Goal: Information Seeking & Learning: Learn about a topic

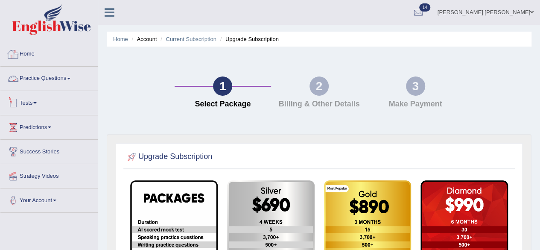
click at [43, 85] on link "Practice Questions" at bounding box center [48, 77] width 97 height 21
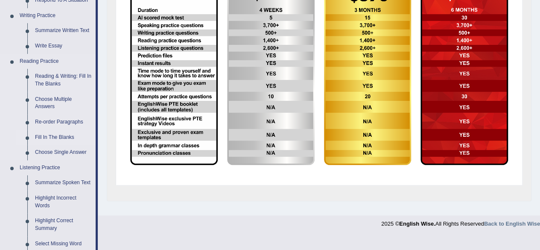
scroll to position [214, 0]
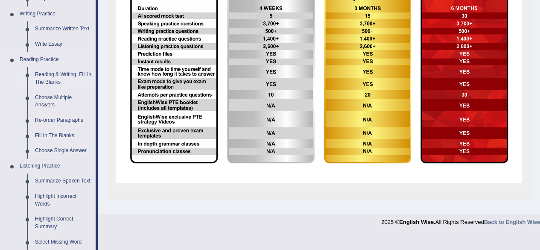
click at [65, 74] on link "Reading & Writing: Fill In The Blanks" at bounding box center [63, 78] width 64 height 23
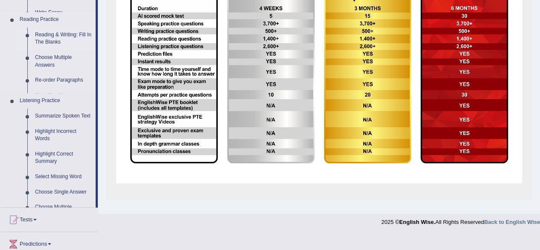
scroll to position [154, 0]
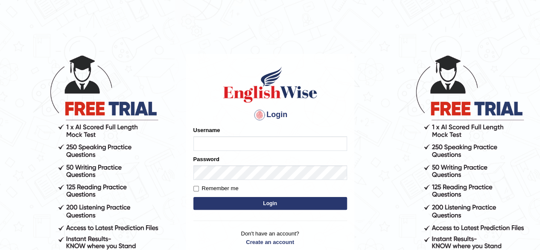
type input "[PERSON_NAME]"
click at [325, 200] on button "Login" at bounding box center [270, 203] width 154 height 13
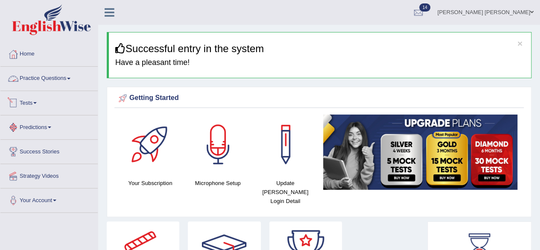
click at [67, 76] on link "Practice Questions" at bounding box center [48, 77] width 97 height 21
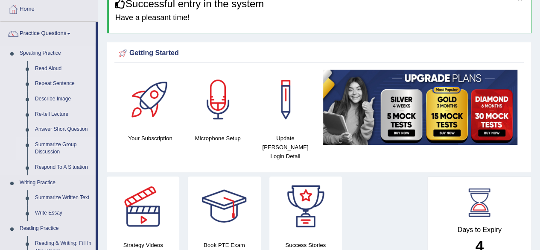
scroll to position [128, 0]
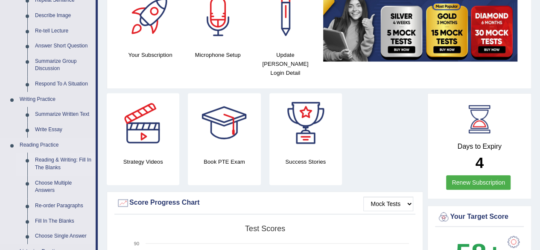
click at [61, 157] on link "Reading & Writing: Fill In The Blanks" at bounding box center [63, 163] width 64 height 23
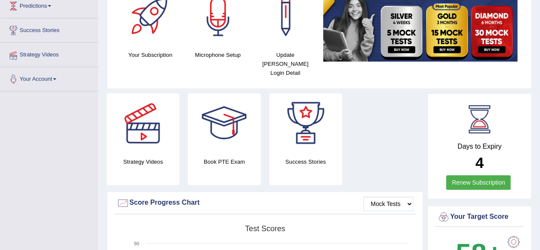
scroll to position [127, 0]
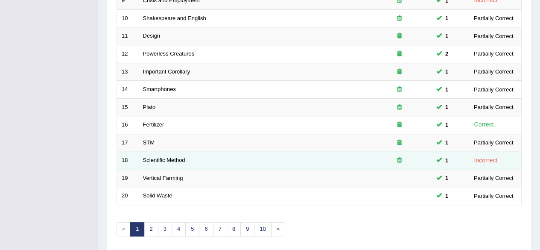
scroll to position [311, 0]
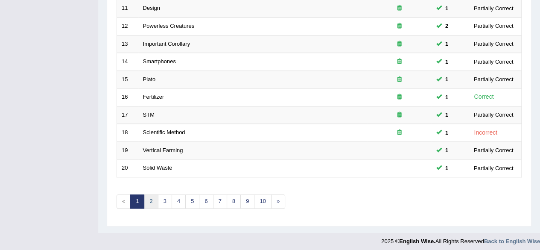
click at [149, 195] on link "2" at bounding box center [151, 201] width 14 height 14
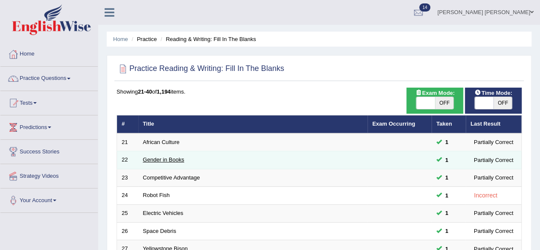
click at [169, 162] on link "Gender in Books" at bounding box center [163, 159] width 41 height 6
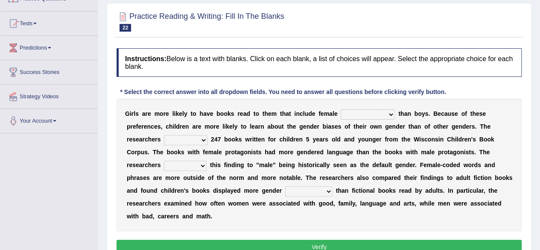
scroll to position [85, 0]
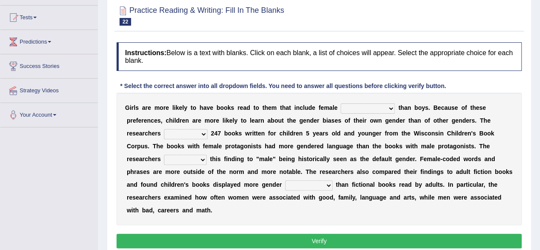
click at [388, 107] on select "protagonists cosmogonists agonists expressionists" at bounding box center [368, 108] width 54 height 10
click at [203, 132] on select "hydrolyzed paralyzed catalyzed analyzed" at bounding box center [186, 134] width 44 height 10
click at [233, 167] on div "G i r l s a r e m o r e l i k e l y t o h a v e b o o k s r e a d t o t h e m t…" at bounding box center [319, 159] width 405 height 132
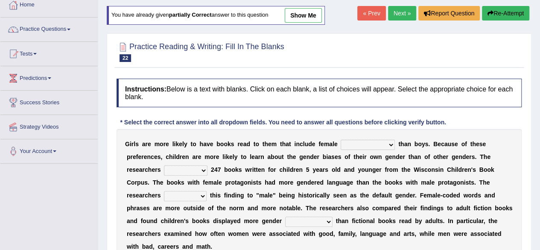
scroll to position [43, 0]
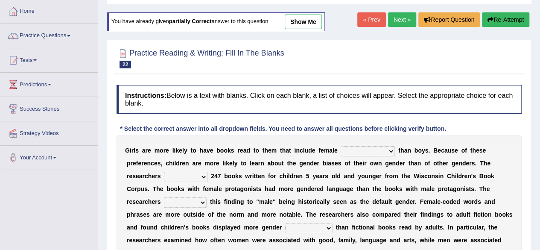
click at [400, 17] on link "Next »" at bounding box center [402, 19] width 28 height 15
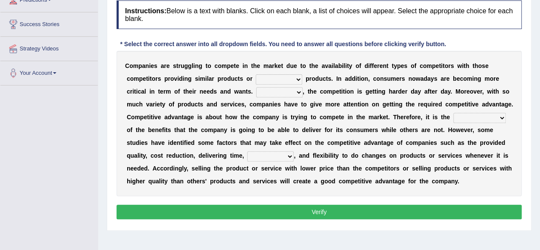
scroll to position [128, 0]
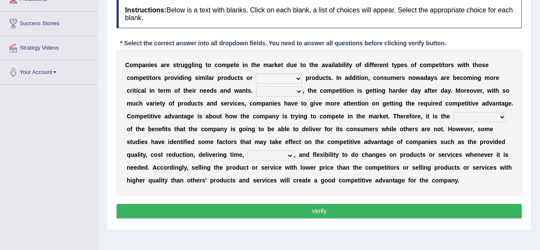
click at [298, 89] on select "However Instead Additionally Therefore" at bounding box center [279, 91] width 47 height 10
click at [332, 99] on div "C o m p a n i e s a r e s t r u g g l i n g t o c o m p e t e i n t h e m a r k…" at bounding box center [319, 122] width 405 height 145
click at [297, 89] on select "However Instead Additionally Therefore" at bounding box center [279, 91] width 47 height 10
select select "Instead"
click at [256, 86] on select "However Instead Additionally Therefore" at bounding box center [279, 91] width 47 height 10
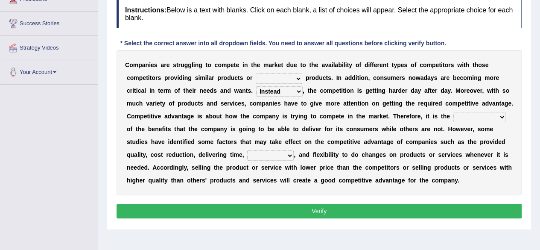
click at [297, 76] on select "constitution restitution substitution institution" at bounding box center [279, 78] width 47 height 10
select select "substitution"
click at [256, 73] on select "constitution restitution substitution institution" at bounding box center [279, 78] width 47 height 10
click at [507, 116] on div "C o m p a n i e s a r e s t r u g g l i n g t o c o m p e t e i n t h e m a r k…" at bounding box center [319, 122] width 405 height 145
click at [500, 115] on select "dissemination ordination determination incarnation" at bounding box center [480, 117] width 53 height 10
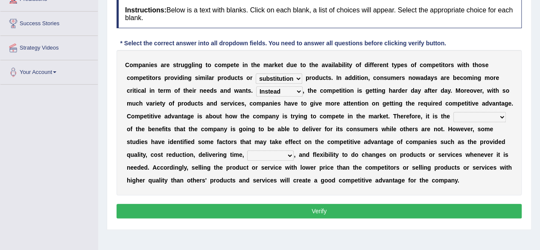
select select "determination"
click at [454, 112] on select "dissemination ordination determination incarnation" at bounding box center [480, 117] width 53 height 10
click at [289, 153] on select "captivation aggregation deprivation innovation" at bounding box center [270, 155] width 47 height 10
select select "aggregation"
click at [247, 150] on select "captivation aggregation deprivation innovation" at bounding box center [270, 155] width 47 height 10
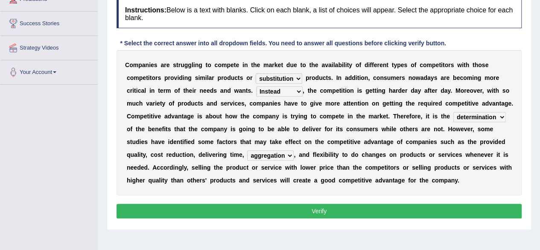
click at [305, 207] on button "Verify" at bounding box center [319, 211] width 405 height 15
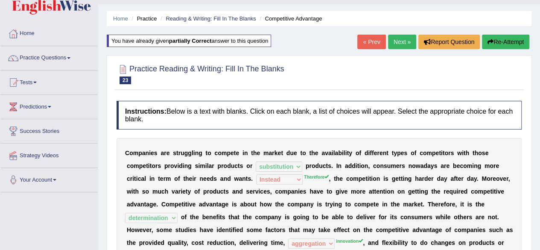
scroll to position [0, 0]
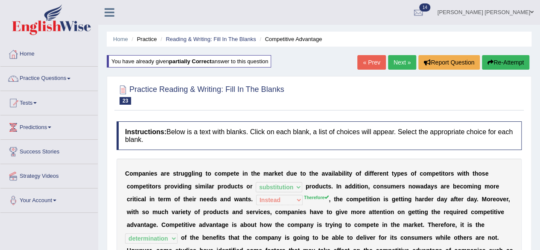
click at [390, 73] on div "Home Practice Reading & Writing: Fill In The Blanks Competitive Advantage You h…" at bounding box center [319, 213] width 442 height 427
click at [398, 59] on link "Next »" at bounding box center [402, 62] width 28 height 15
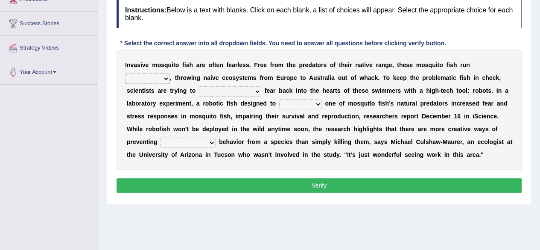
click at [167, 76] on select "occupant flippant rampant concordant" at bounding box center [147, 78] width 45 height 10
select select "rampant"
click at [125, 73] on select "occupant flippant rampant concordant" at bounding box center [147, 78] width 45 height 10
click at [238, 91] on select "accept spike strike drake" at bounding box center [230, 91] width 62 height 10
select select "strike"
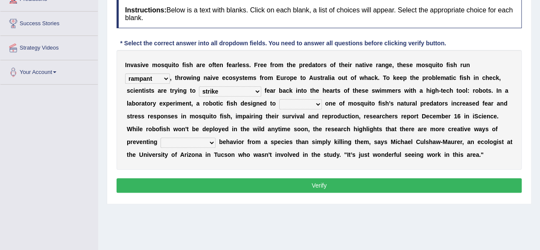
click at [199, 86] on select "accept spike strike drake" at bounding box center [230, 91] width 62 height 10
click at [316, 103] on select "bequest mimic battle conquest" at bounding box center [300, 104] width 43 height 10
select select "battle"
click at [279, 99] on select "bequest mimic battle conquest" at bounding box center [300, 104] width 43 height 10
click at [210, 139] on select "unprivileged unprecedented uncharted unwanted" at bounding box center [188, 143] width 55 height 10
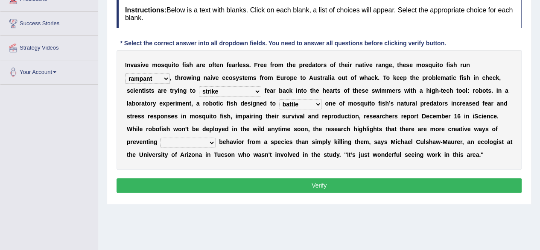
select select "unprivileged"
click at [161, 138] on select "unprivileged unprecedented uncharted unwanted" at bounding box center [188, 143] width 55 height 10
click at [337, 184] on button "Verify" at bounding box center [319, 185] width 405 height 15
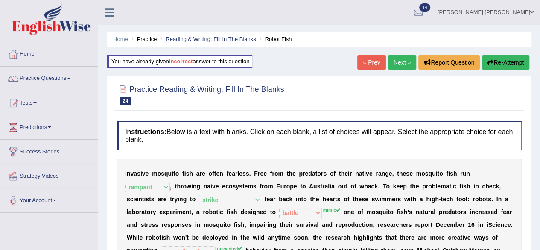
click at [404, 61] on link "Next »" at bounding box center [402, 62] width 28 height 15
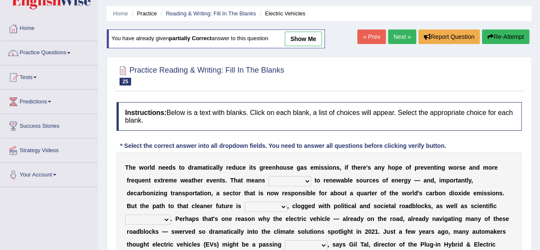
scroll to position [85, 0]
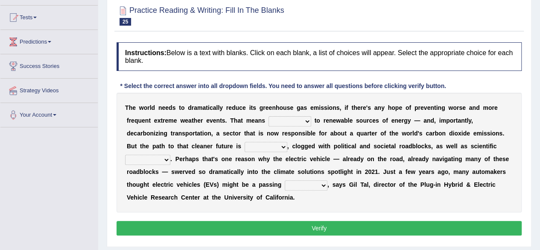
click at [303, 123] on select "grafting drafting crafting shifting" at bounding box center [290, 121] width 43 height 10
select select "shifting"
click at [269, 116] on select "grafting drafting crafting shifting" at bounding box center [290, 121] width 43 height 10
click at [281, 144] on select "daunting daunted daunt dauntless" at bounding box center [266, 147] width 43 height 10
select select "daunted"
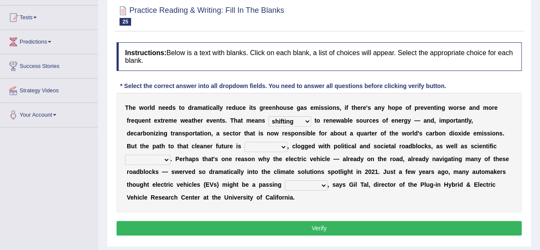
click at [245, 142] on select "daunting daunted daunt dauntless" at bounding box center [266, 147] width 43 height 10
click at [164, 155] on select "spectacles obstacles tentacles receptacles" at bounding box center [147, 160] width 45 height 10
select select "spectacles"
click at [125, 155] on select "spectacles obstacles tentacles receptacles" at bounding box center [147, 160] width 45 height 10
click at [324, 183] on select "fad gad tad lad" at bounding box center [306, 185] width 43 height 10
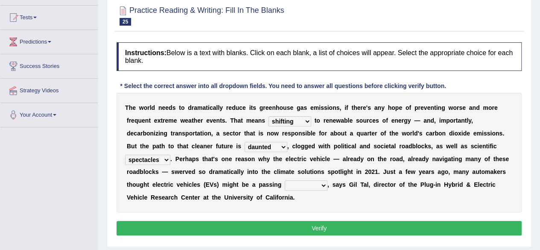
select select "lad"
click at [285, 180] on select "fad gad tad lad" at bounding box center [306, 185] width 43 height 10
click at [290, 226] on button "Verify" at bounding box center [319, 228] width 405 height 15
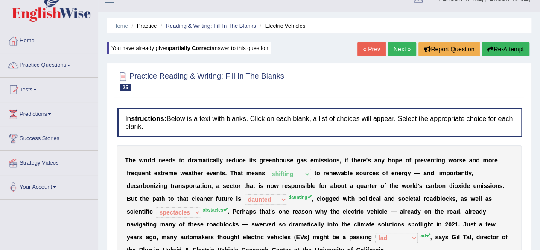
scroll to position [0, 0]
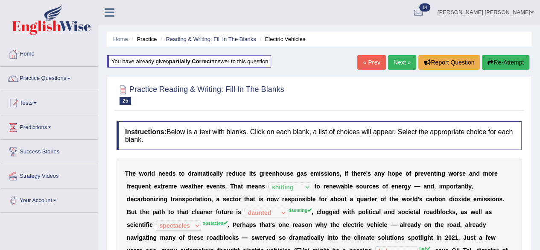
click at [403, 59] on link "Next »" at bounding box center [402, 62] width 28 height 15
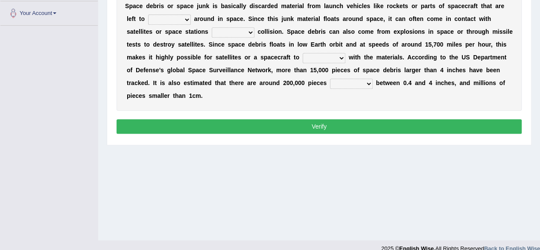
scroll to position [70, 0]
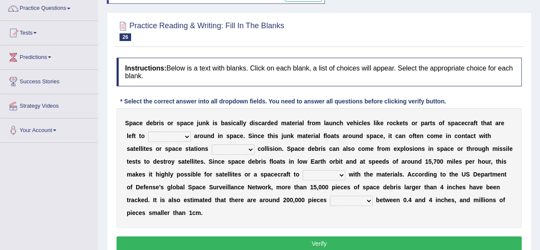
click at [187, 134] on select "twist center roam loll" at bounding box center [169, 137] width 43 height 10
select select "roam"
click at [148, 132] on select "twist center roam loll" at bounding box center [169, 137] width 43 height 10
click at [252, 144] on select "risks risk risked risking" at bounding box center [233, 149] width 43 height 10
select select "risks"
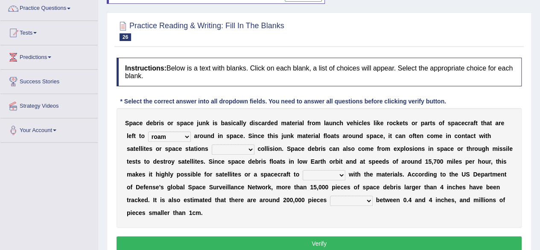
click at [212, 144] on select "risks risk risked risking" at bounding box center [233, 149] width 43 height 10
click at [338, 174] on select "collect collate collide collocate" at bounding box center [324, 175] width 43 height 10
select select "collect"
click at [303, 170] on select "collect collate collide collocate" at bounding box center [324, 175] width 43 height 10
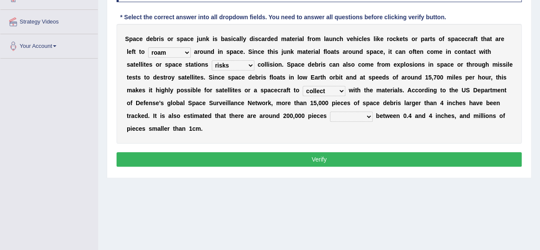
scroll to position [155, 0]
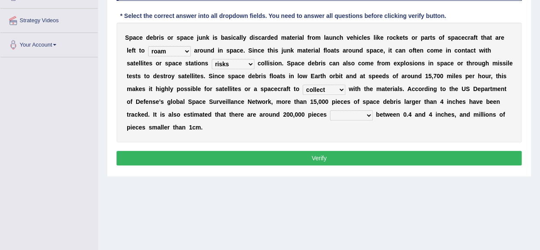
click at [368, 116] on select "sized sizing size sizes" at bounding box center [351, 115] width 43 height 10
select select "sized"
click at [330, 110] on select "sized sizing size sizes" at bounding box center [351, 115] width 43 height 10
click at [335, 154] on button "Verify" at bounding box center [319, 158] width 405 height 15
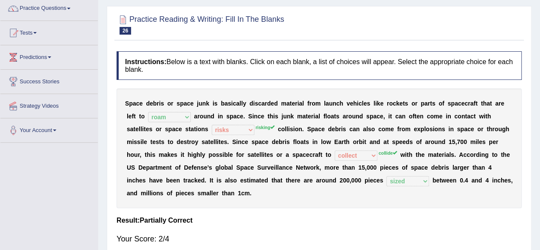
scroll to position [0, 0]
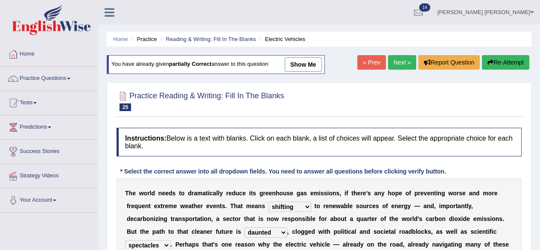
select select "shifting"
select select "daunted"
select select "spectacles"
select select "lad"
click at [400, 61] on link "Next »" at bounding box center [402, 62] width 28 height 15
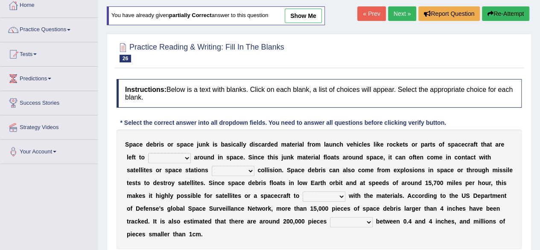
scroll to position [128, 0]
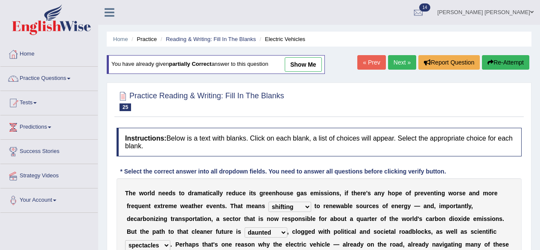
select select "shifting"
select select "daunted"
select select "spectacles"
select select "lad"
click at [56, 82] on link "Practice Questions" at bounding box center [48, 77] width 97 height 21
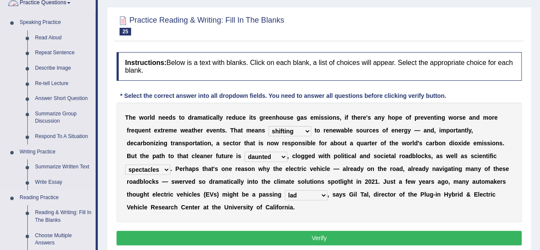
scroll to position [171, 0]
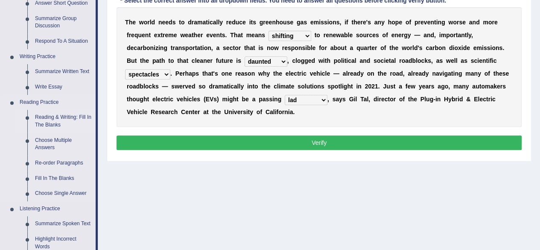
click at [71, 116] on link "Reading & Writing: Fill In The Blanks" at bounding box center [63, 121] width 64 height 23
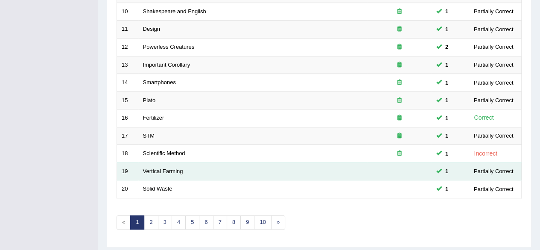
scroll to position [311, 0]
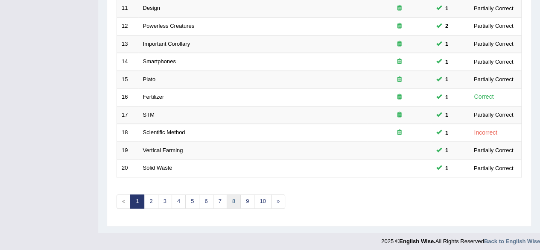
click at [231, 194] on link "8" at bounding box center [234, 201] width 14 height 14
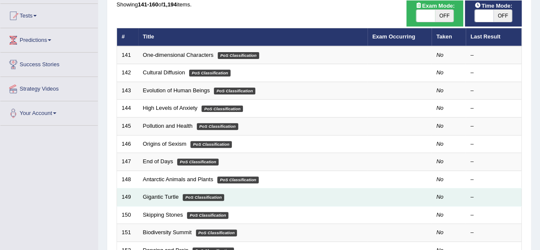
scroll to position [85, 0]
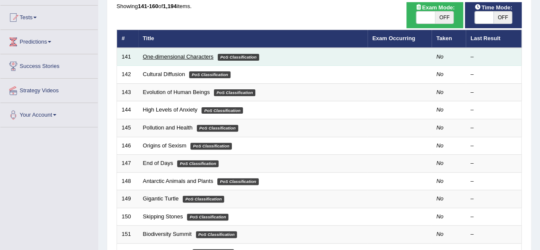
click at [184, 53] on link "One-dimensional Characters" at bounding box center [178, 56] width 70 height 6
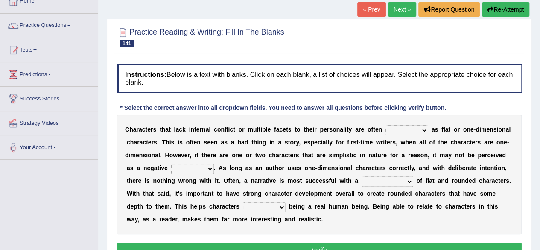
scroll to position [43, 0]
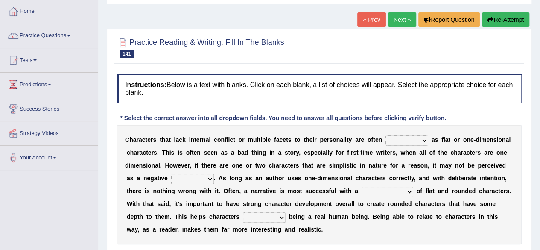
click at [426, 140] on select "enacted functioned dubbed acted" at bounding box center [407, 140] width 43 height 10
select select "acted"
click at [386, 135] on select "enacted functioned dubbed acted" at bounding box center [407, 140] width 43 height 10
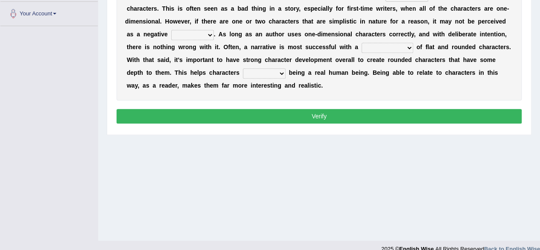
scroll to position [113, 0]
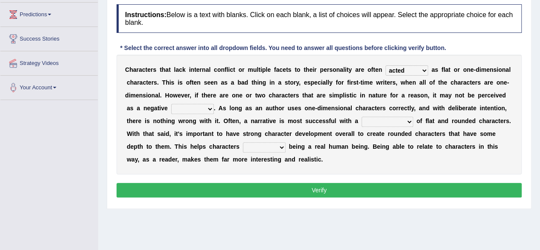
click at [211, 106] on select "mop bait audience trait" at bounding box center [192, 109] width 43 height 10
select select "trait"
click at [171, 104] on select "mop bait audience trait" at bounding box center [192, 109] width 43 height 10
click at [404, 119] on select "rejuvenation determination inclination combination" at bounding box center [388, 122] width 52 height 10
select select "combination"
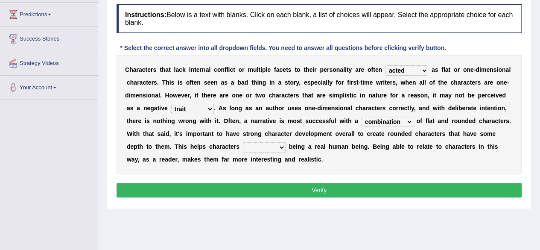
click at [362, 117] on select "rejuvenation determination inclination combination" at bounding box center [388, 122] width 52 height 10
click at [278, 144] on select "intimidate humiliate imitate instate" at bounding box center [264, 147] width 43 height 10
select select "intimidate"
click at [243, 142] on select "intimidate humiliate imitate instate" at bounding box center [264, 147] width 43 height 10
click at [289, 190] on button "Verify" at bounding box center [319, 190] width 405 height 15
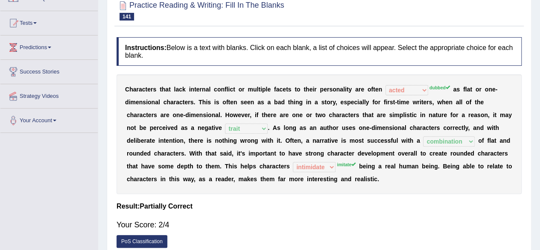
scroll to position [0, 0]
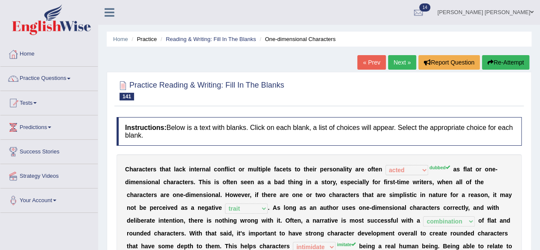
click at [369, 63] on link "« Prev" at bounding box center [371, 62] width 28 height 15
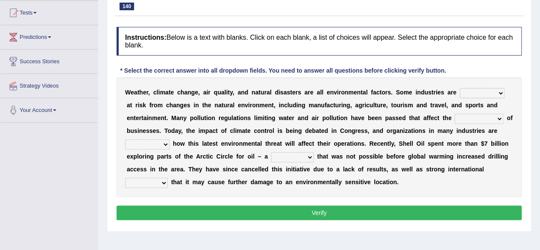
scroll to position [90, 0]
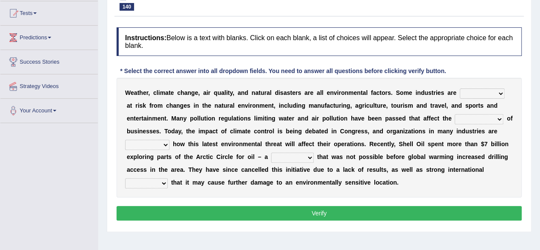
click at [499, 93] on select "necessarily remotely spatially especially" at bounding box center [482, 93] width 45 height 10
select select "especially"
click at [460, 88] on select "necessarily remotely spatially especially" at bounding box center [482, 93] width 45 height 10
click at [499, 118] on select "deterioration decoration operation transaction" at bounding box center [479, 119] width 49 height 10
select select "operation"
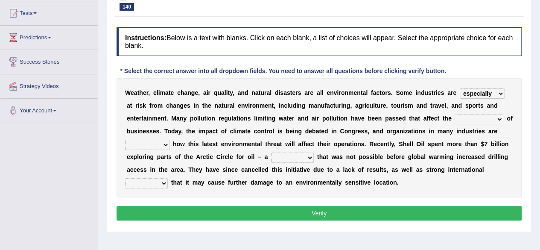
click at [455, 114] on select "deterioration decoration operation transaction" at bounding box center [479, 119] width 49 height 10
click at [165, 144] on select "discerning concerning concerned discerned" at bounding box center [147, 145] width 44 height 10
select select "concerned"
click at [125, 140] on select "discerning concerning concerned discerned" at bounding box center [147, 145] width 44 height 10
click at [308, 153] on select "vulture motion motive venture" at bounding box center [292, 157] width 43 height 10
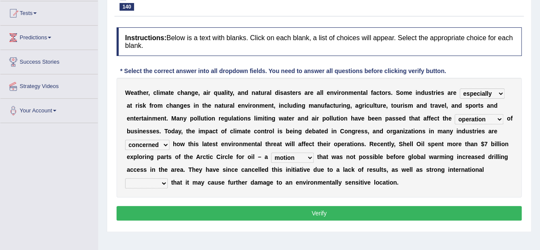
click at [271, 152] on select "vulture motion motive venture" at bounding box center [292, 157] width 43 height 10
click at [307, 162] on div "W e a t h e r , c l i m a t e c h a n g e , a i r q u a l i t y , a n d n a t u…" at bounding box center [319, 138] width 405 height 120
click at [307, 156] on select "vulture motion motive venture" at bounding box center [292, 157] width 43 height 10
click at [271, 152] on select "vulture motion motive venture" at bounding box center [292, 157] width 43 height 10
click at [312, 154] on select "vulture motion motive venture" at bounding box center [292, 157] width 43 height 10
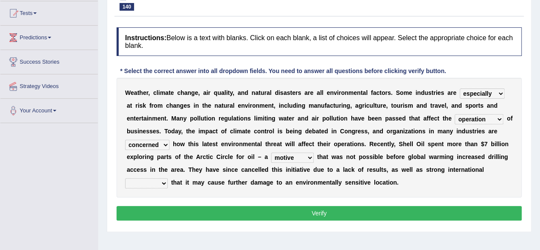
select select "venture"
click at [271, 152] on select "vulture motion motive venture" at bounding box center [292, 157] width 43 height 10
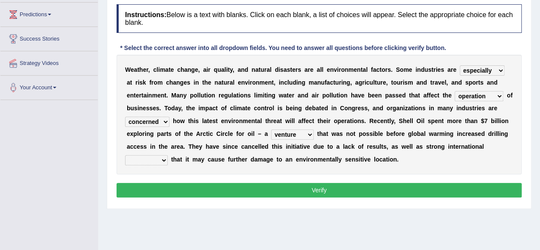
scroll to position [132, 0]
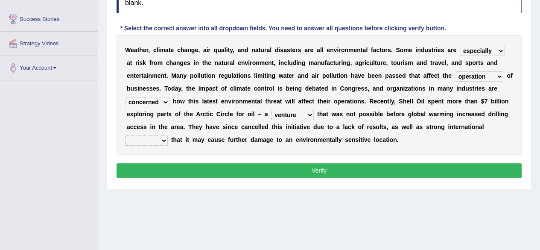
click at [164, 137] on select "detests digests protests contests" at bounding box center [146, 140] width 43 height 10
select select "digests"
click at [125, 135] on select "detests digests protests contests" at bounding box center [146, 140] width 43 height 10
click at [342, 166] on button "Verify" at bounding box center [319, 170] width 405 height 15
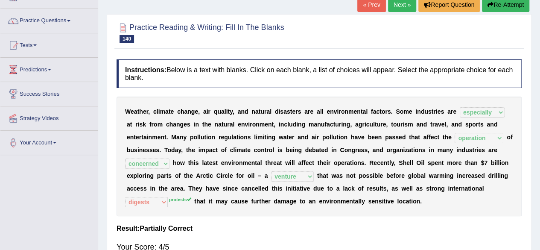
scroll to position [4, 0]
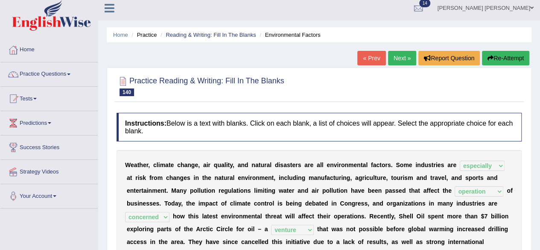
click at [369, 59] on link "« Prev" at bounding box center [371, 58] width 28 height 15
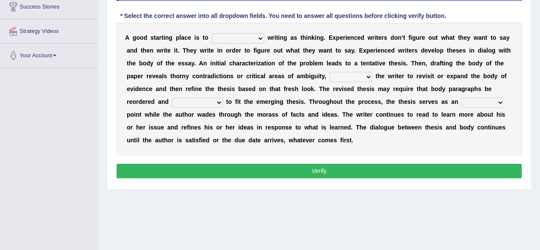
scroll to position [70, 0]
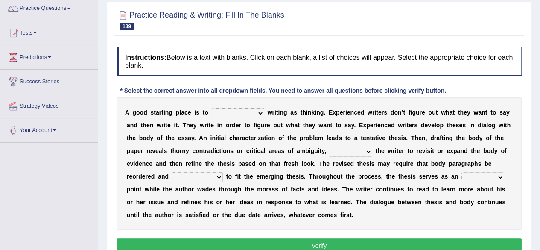
click at [260, 112] on select "revolutionize recharacterize rehospitalize resocialize" at bounding box center [238, 113] width 53 height 10
click at [212, 108] on select "revolutionize recharacterize rehospitalize resocialize" at bounding box center [238, 113] width 53 height 10
click at [263, 112] on select "revolutionize recharacterize rehospitalize resocialize" at bounding box center [238, 113] width 53 height 10
select select "revolutionize"
click at [212, 108] on select "revolutionize recharacterize rehospitalize resocialize" at bounding box center [238, 113] width 53 height 10
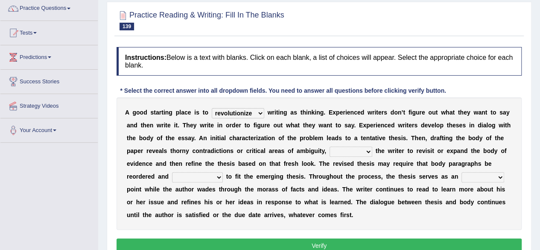
click at [367, 151] on select "converting prompting diluting computing" at bounding box center [351, 151] width 43 height 10
select select "prompting"
click at [330, 146] on select "converting prompting diluting computing" at bounding box center [351, 151] width 43 height 10
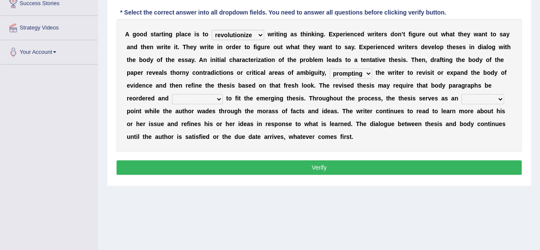
scroll to position [113, 0]
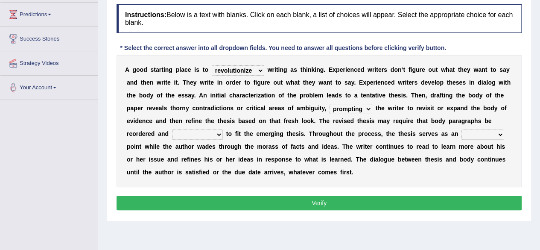
click at [219, 135] on select "sophisticated sustained reshaped penetrated" at bounding box center [197, 134] width 51 height 10
select select "sophisticated"
click at [172, 129] on select "sophisticated sustained reshaped penetrated" at bounding box center [197, 134] width 51 height 10
click at [498, 133] on select "obvious anchor insightful interesting" at bounding box center [483, 134] width 43 height 10
select select "insightful"
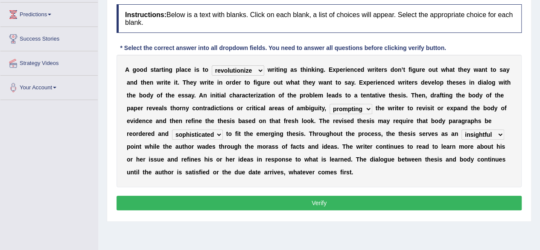
click at [462, 129] on select "obvious anchor insightful interesting" at bounding box center [483, 134] width 43 height 10
click at [350, 199] on button "Verify" at bounding box center [319, 203] width 405 height 15
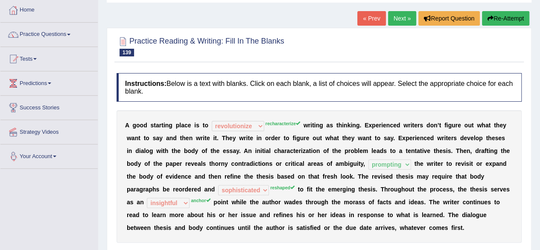
scroll to position [0, 0]
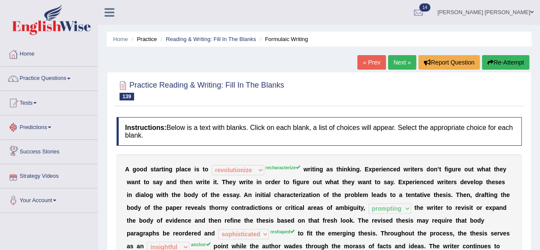
click at [374, 59] on link "« Prev" at bounding box center [371, 62] width 28 height 15
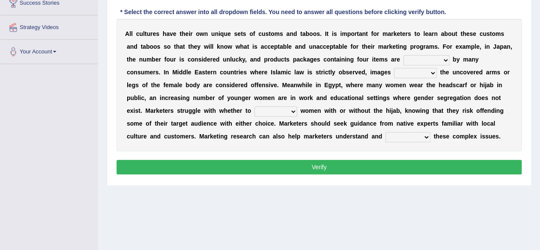
click at [445, 59] on select "encouraged pursued avoided terrified" at bounding box center [427, 60] width 46 height 10
select select "terrified"
click at [404, 55] on select "encouraged pursued avoided terrified" at bounding box center [427, 60] width 46 height 10
click at [430, 72] on select "displaying projected projecting displayed" at bounding box center [415, 73] width 43 height 10
select select "displaying"
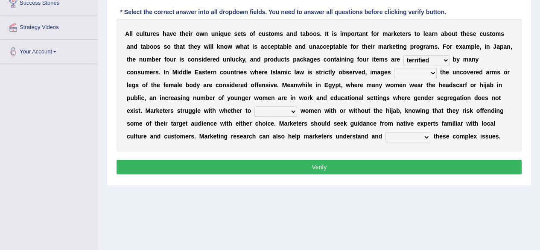
click at [394, 68] on select "displaying projected projecting displayed" at bounding box center [415, 73] width 43 height 10
click at [292, 109] on select "betray bewilder stray portray" at bounding box center [276, 111] width 43 height 10
select select "portray"
click at [255, 106] on select "betray bewilder stray portray" at bounding box center [276, 111] width 43 height 10
click at [424, 135] on select "promulgate negate navigate aggregate" at bounding box center [408, 137] width 45 height 10
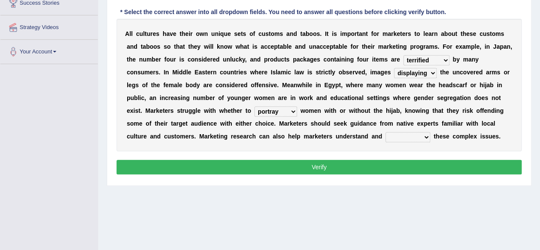
select select "aggregate"
click at [386, 132] on select "promulgate negate navigate aggregate" at bounding box center [408, 137] width 45 height 10
click at [375, 167] on button "Verify" at bounding box center [319, 167] width 405 height 15
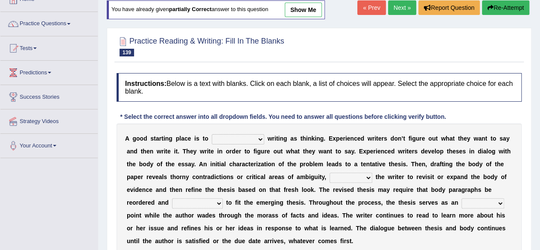
scroll to position [85, 0]
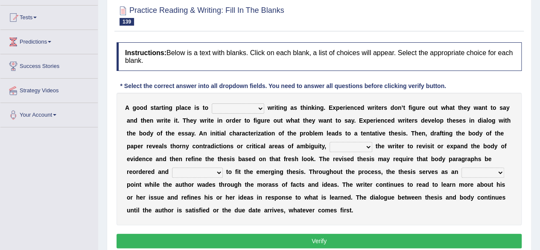
click at [221, 172] on select "sophisticated sustained reshaped penetrated" at bounding box center [197, 172] width 51 height 10
select select "reshaped"
click at [172, 167] on select "sophisticated sustained reshaped penetrated" at bounding box center [197, 172] width 51 height 10
click at [497, 171] on select "obvious anchor insightful interesting" at bounding box center [483, 172] width 43 height 10
click at [499, 170] on select "obvious anchor insightful interesting" at bounding box center [483, 172] width 43 height 10
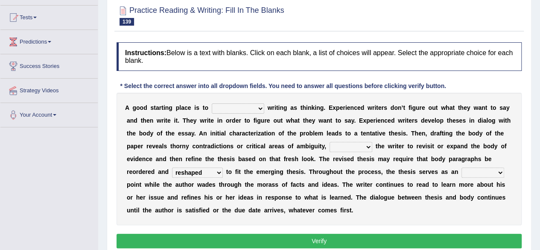
click at [264, 105] on b at bounding box center [265, 107] width 3 height 7
click at [257, 108] on select "revolutionize recharacterize rehospitalize resocialize" at bounding box center [238, 108] width 53 height 10
select select "recharacterize"
click at [212, 103] on select "revolutionize recharacterize rehospitalize resocialize" at bounding box center [238, 108] width 53 height 10
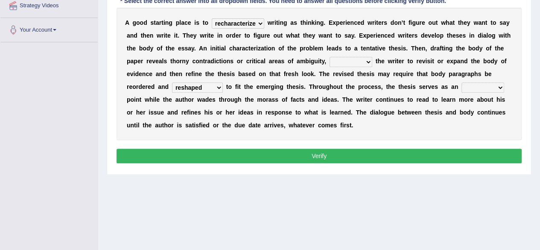
scroll to position [171, 0]
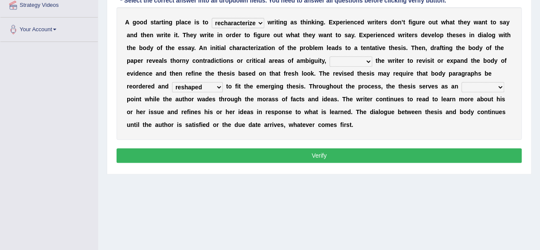
click at [322, 153] on button "Verify" at bounding box center [319, 155] width 405 height 15
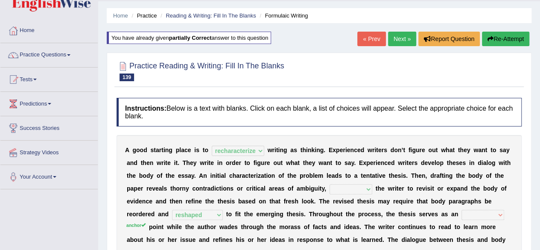
scroll to position [0, 0]
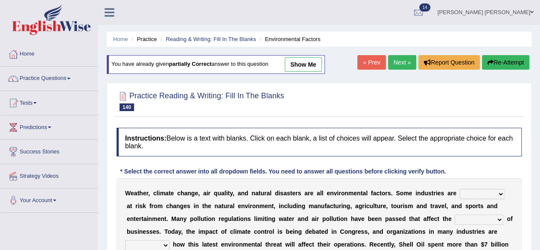
click at [379, 57] on link "« Prev" at bounding box center [371, 62] width 28 height 15
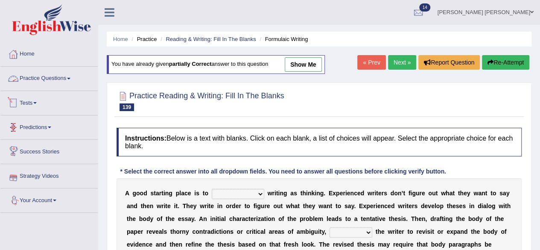
click at [66, 73] on link "Practice Questions" at bounding box center [48, 77] width 97 height 21
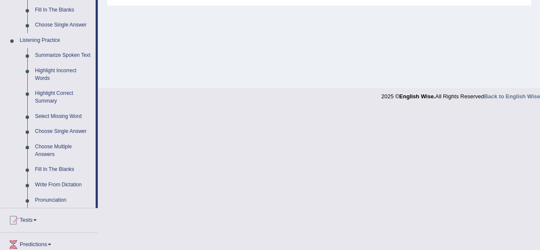
scroll to position [342, 0]
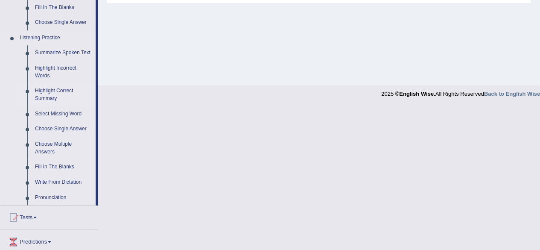
click at [47, 93] on link "Highlight Correct Summary" at bounding box center [63, 94] width 64 height 23
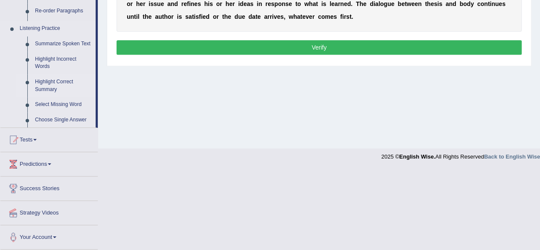
scroll to position [198, 0]
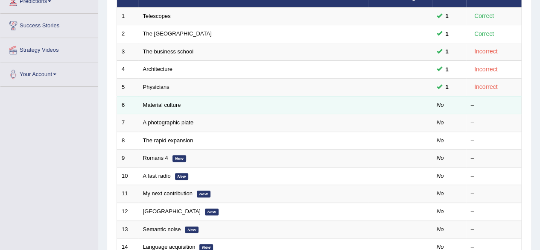
scroll to position [128, 0]
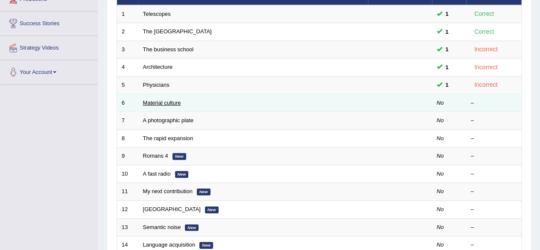
click at [176, 99] on link "Material culture" at bounding box center [162, 102] width 38 height 6
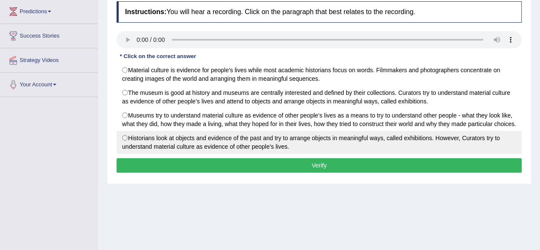
scroll to position [70, 0]
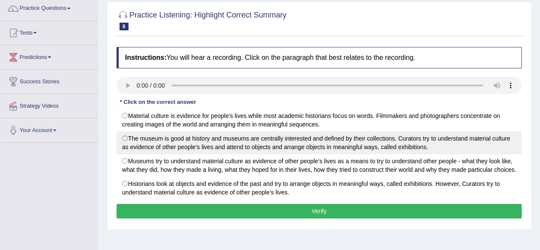
click at [193, 146] on label "The museum is good at history and museums are centrally interested and defined …" at bounding box center [319, 142] width 405 height 23
radio input "true"
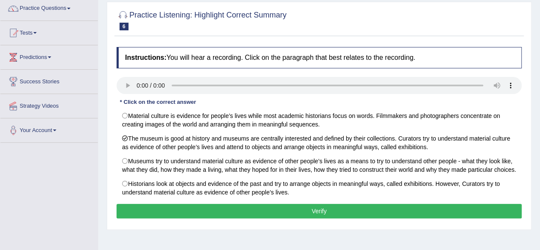
click at [259, 206] on button "Verify" at bounding box center [319, 211] width 405 height 15
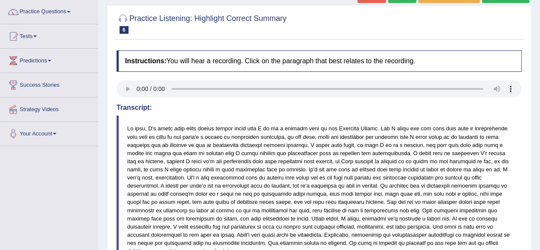
scroll to position [0, 0]
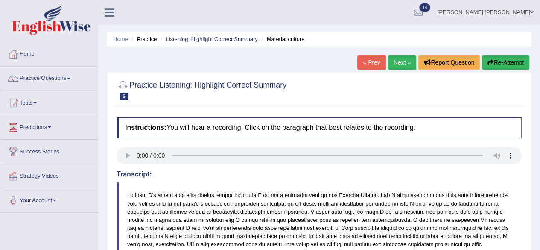
click at [403, 60] on link "Next »" at bounding box center [402, 62] width 28 height 15
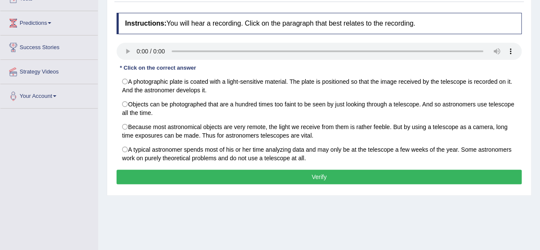
scroll to position [128, 0]
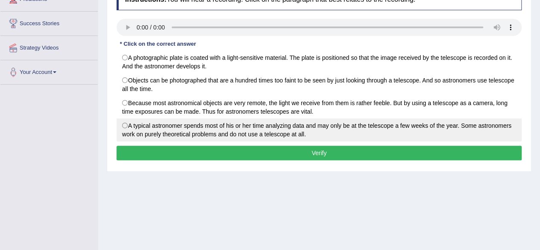
click at [389, 128] on label "A typical astronomer spends most of his or her time analyzing data and may only…" at bounding box center [319, 129] width 405 height 23
radio input "true"
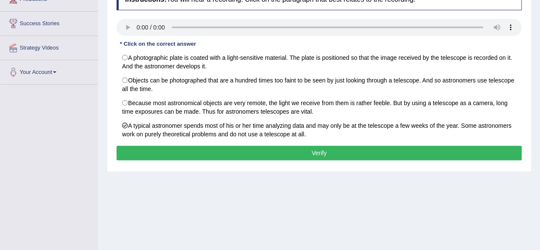
click at [288, 150] on button "Verify" at bounding box center [319, 153] width 405 height 15
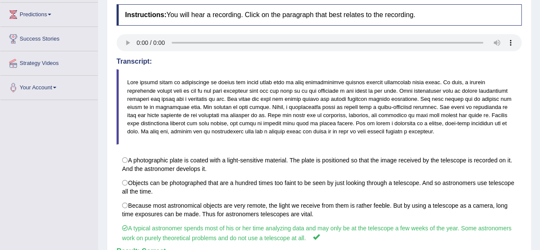
scroll to position [0, 0]
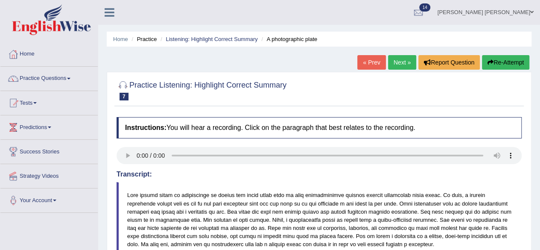
click at [398, 62] on link "Next »" at bounding box center [402, 62] width 28 height 15
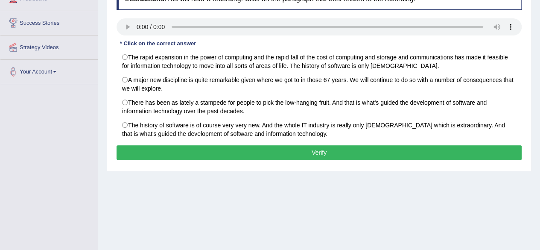
scroll to position [85, 0]
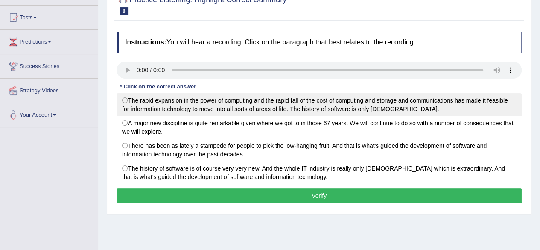
click at [381, 103] on label "The rapid expansion in the power of computing and the rapid fall of the cost of…" at bounding box center [319, 104] width 405 height 23
radio input "true"
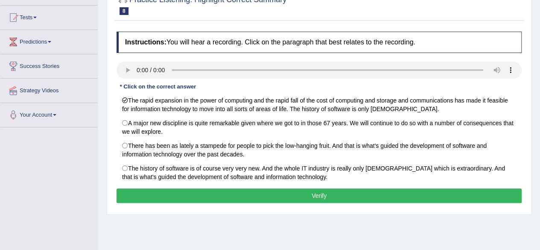
click at [384, 192] on button "Verify" at bounding box center [319, 195] width 405 height 15
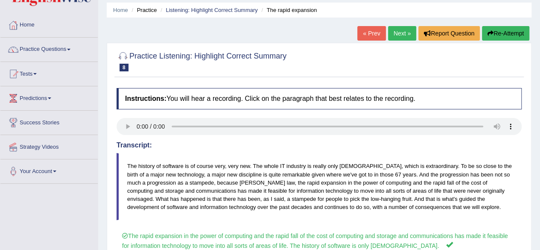
scroll to position [0, 0]
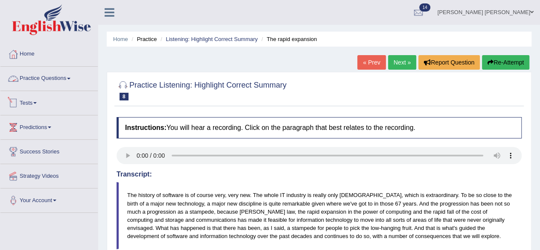
click at [73, 77] on link "Practice Questions" at bounding box center [48, 77] width 97 height 21
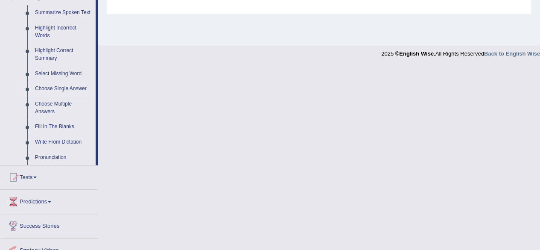
scroll to position [384, 0]
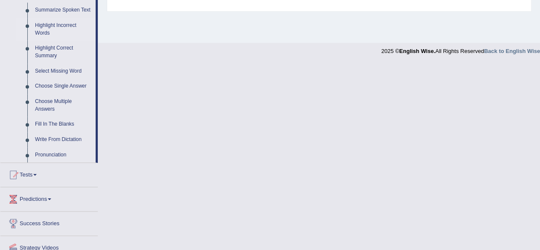
click at [50, 25] on link "Highlight Incorrect Words" at bounding box center [63, 29] width 64 height 23
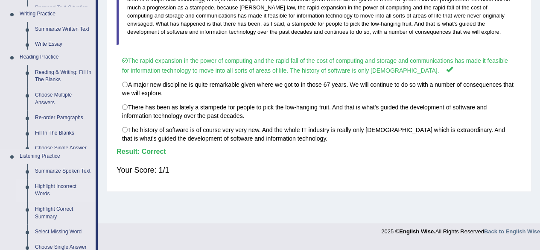
scroll to position [155, 0]
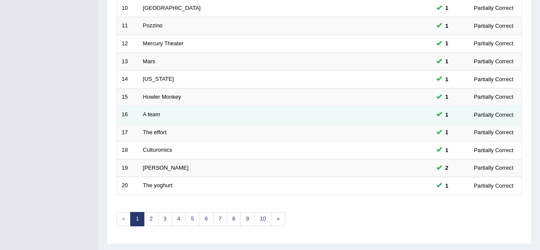
scroll to position [311, 0]
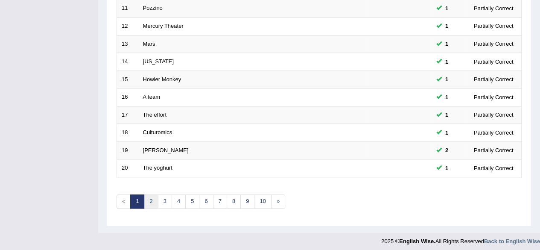
click at [151, 198] on link "2" at bounding box center [151, 201] width 14 height 14
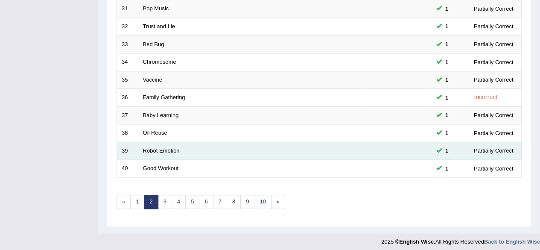
scroll to position [311, 0]
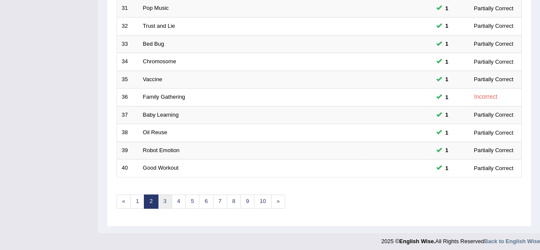
click at [165, 200] on link "3" at bounding box center [165, 201] width 14 height 14
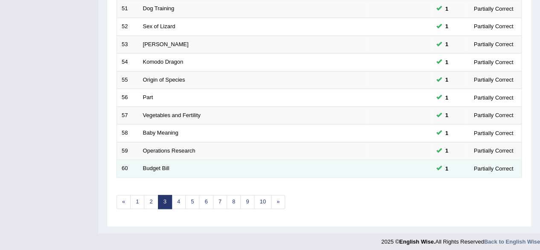
scroll to position [311, 0]
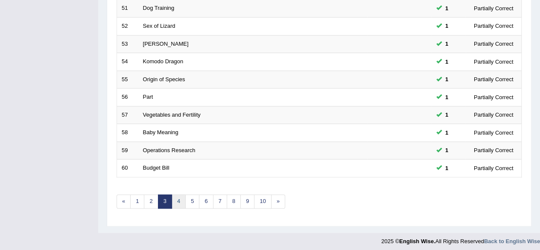
click at [178, 194] on link "4" at bounding box center [179, 201] width 14 height 14
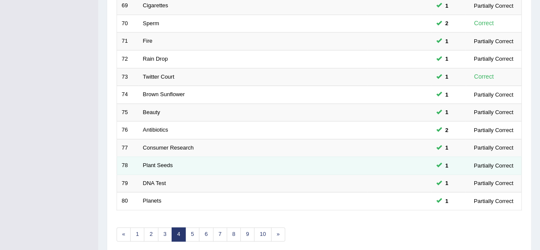
scroll to position [311, 0]
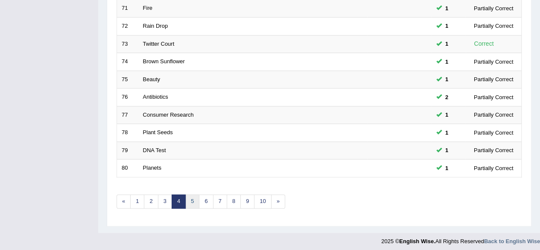
click at [194, 197] on link "5" at bounding box center [192, 201] width 14 height 14
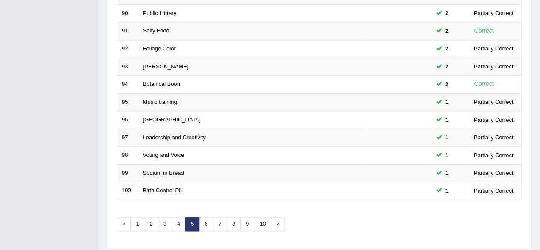
scroll to position [311, 0]
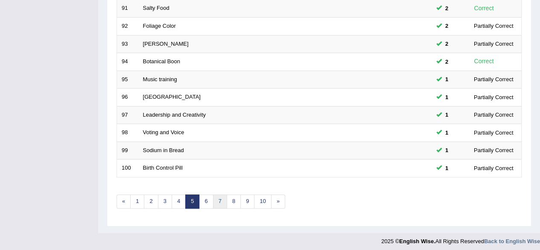
click at [218, 198] on link "7" at bounding box center [220, 201] width 14 height 14
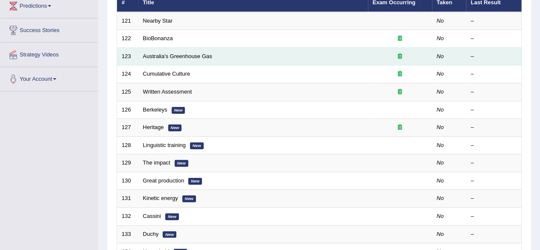
scroll to position [43, 0]
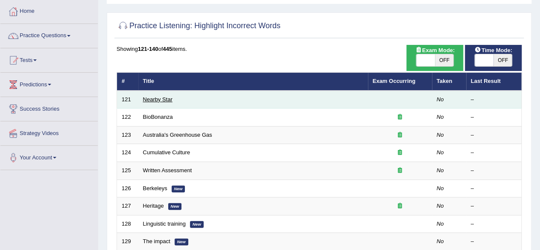
click at [160, 97] on link "Nearby Star" at bounding box center [157, 99] width 29 height 6
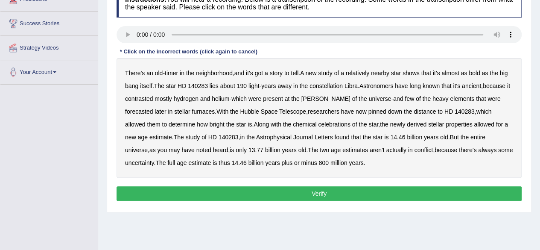
click at [150, 98] on b "contrasted" at bounding box center [139, 98] width 28 height 7
click at [153, 108] on b "forecasted" at bounding box center [139, 111] width 28 height 7
drag, startPoint x: 156, startPoint y: 111, endPoint x: 184, endPoint y: 117, distance: 29.1
click at [174, 111] on b "stellar" at bounding box center [182, 111] width 16 height 7
click at [169, 123] on b "determine" at bounding box center [182, 124] width 26 height 7
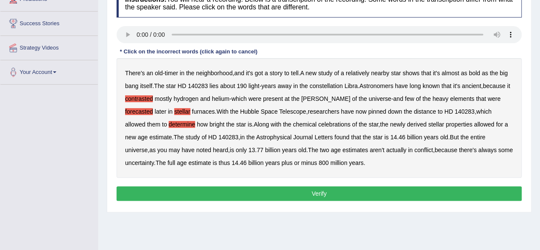
click at [169, 121] on b "determine" at bounding box center [182, 124] width 26 height 7
click at [318, 124] on b "celebrations" at bounding box center [334, 124] width 32 height 7
click at [324, 189] on button "Verify" at bounding box center [319, 193] width 405 height 15
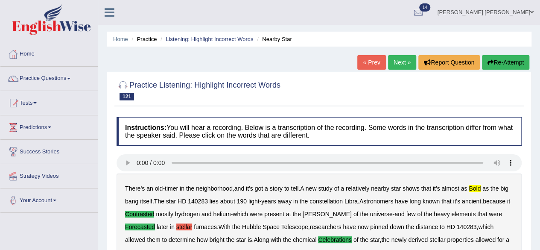
click at [393, 64] on link "Next »" at bounding box center [402, 62] width 28 height 15
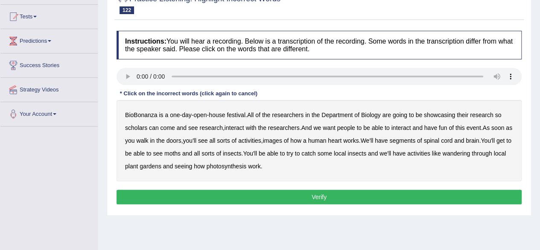
scroll to position [85, 0]
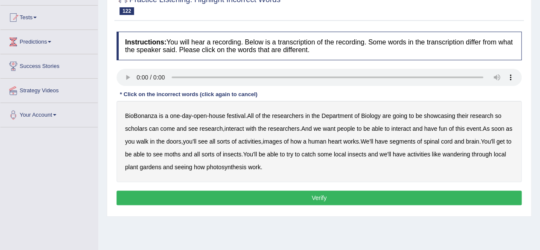
click at [143, 128] on b "scholars" at bounding box center [136, 128] width 22 height 7
click at [416, 141] on b "segments" at bounding box center [402, 141] width 26 height 7
click at [181, 153] on b "moths" at bounding box center [172, 154] width 16 height 7
click at [471, 153] on b "wandering" at bounding box center [457, 154] width 28 height 7
click at [492, 153] on b "through" at bounding box center [482, 154] width 20 height 7
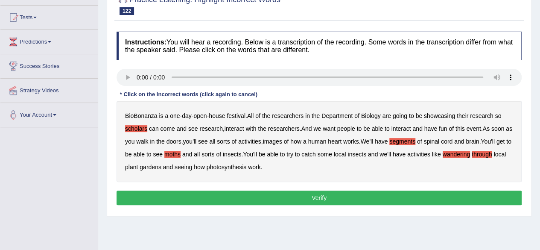
click at [492, 152] on b "through" at bounding box center [482, 154] width 20 height 7
click at [293, 198] on button "Verify" at bounding box center [319, 197] width 405 height 15
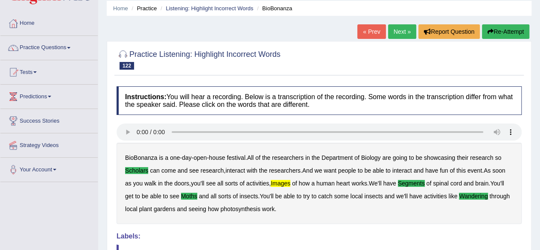
scroll to position [0, 0]
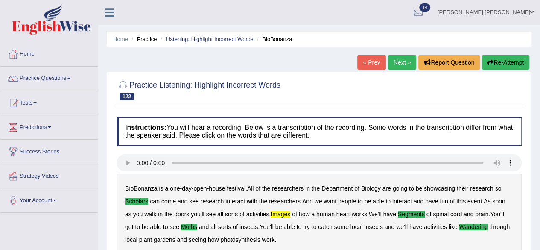
click at [402, 58] on link "Next »" at bounding box center [402, 62] width 28 height 15
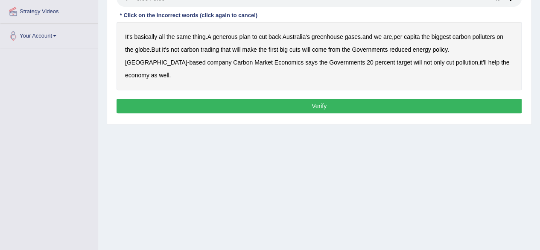
scroll to position [85, 0]
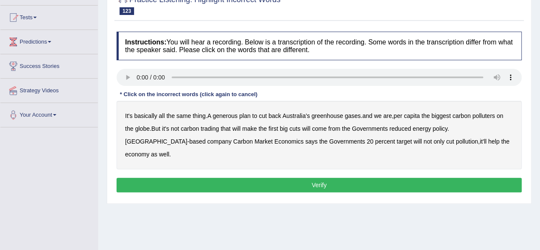
click at [231, 114] on b "generous" at bounding box center [225, 115] width 25 height 7
click at [489, 114] on b "polluters" at bounding box center [483, 115] width 23 height 7
drag, startPoint x: 141, startPoint y: 126, endPoint x: 162, endPoint y: 132, distance: 22.3
click at [144, 127] on b "globe" at bounding box center [142, 128] width 15 height 7
drag, startPoint x: 403, startPoint y: 127, endPoint x: 412, endPoint y: 128, distance: 9.0
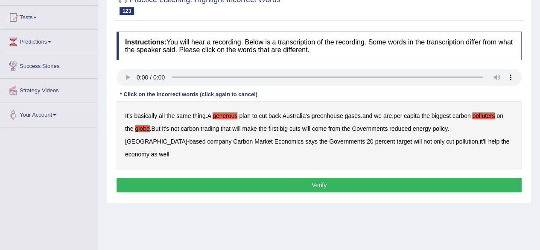
click at [404, 127] on b "reduced" at bounding box center [400, 128] width 22 height 7
click at [430, 128] on b "energy" at bounding box center [422, 128] width 18 height 7
click at [445, 128] on b "policy" at bounding box center [440, 128] width 15 height 7
click at [383, 178] on button "Verify" at bounding box center [319, 185] width 405 height 15
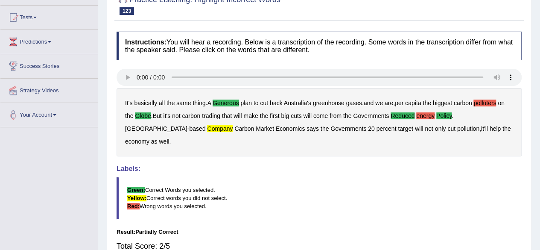
click at [494, 104] on b "polluters" at bounding box center [485, 102] width 23 height 7
drag, startPoint x: 429, startPoint y: 115, endPoint x: 436, endPoint y: 114, distance: 7.3
click at [429, 115] on b "energy" at bounding box center [425, 115] width 18 height 7
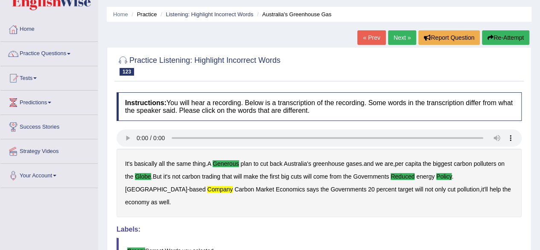
scroll to position [0, 0]
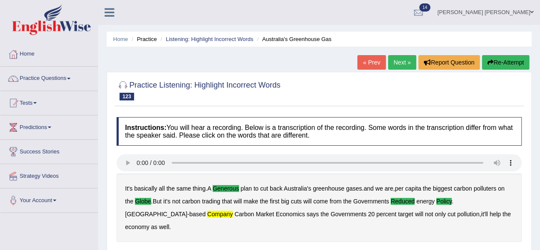
click at [395, 63] on link "Next »" at bounding box center [402, 62] width 28 height 15
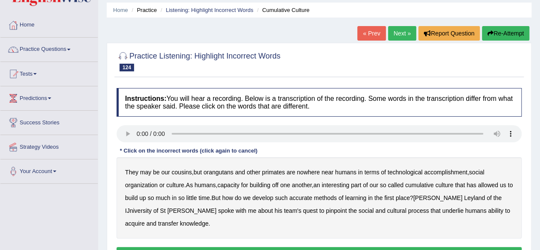
scroll to position [43, 0]
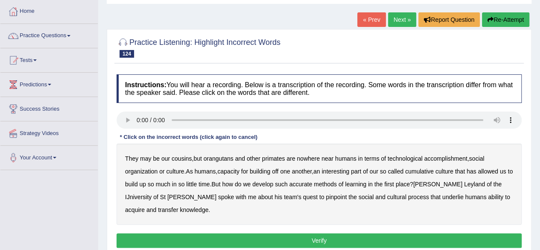
click at [225, 157] on b "orangutans" at bounding box center [219, 158] width 30 height 7
click at [456, 157] on b "accomplishment" at bounding box center [445, 158] width 43 height 7
drag, startPoint x: 347, startPoint y: 173, endPoint x: 374, endPoint y: 173, distance: 27.3
click at [348, 173] on b "interesting" at bounding box center [336, 171] width 28 height 7
click at [313, 184] on b "accurate" at bounding box center [301, 184] width 23 height 7
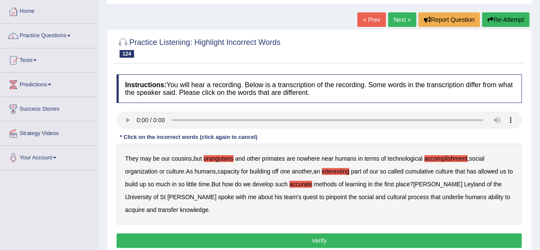
drag, startPoint x: 341, startPoint y: 197, endPoint x: 358, endPoint y: 205, distance: 18.7
click at [387, 197] on b "cultural" at bounding box center [396, 196] width 19 height 7
click at [178, 206] on b "transfer" at bounding box center [168, 209] width 20 height 7
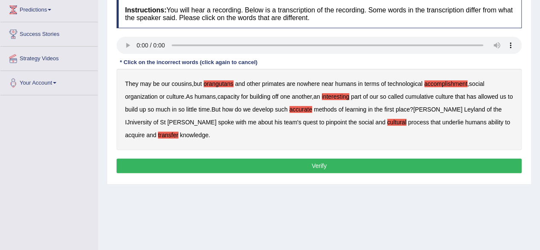
scroll to position [128, 0]
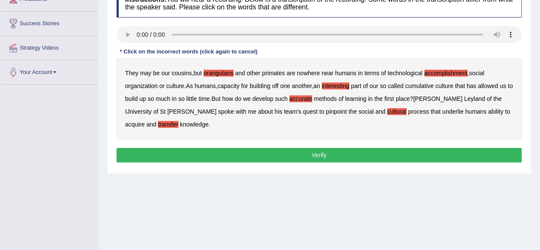
click at [380, 152] on button "Verify" at bounding box center [319, 155] width 405 height 15
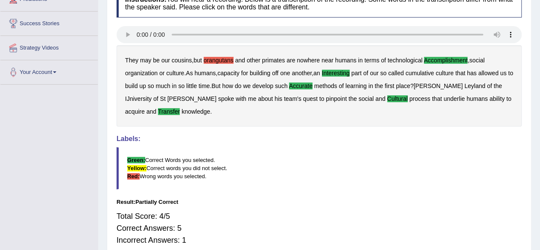
click at [224, 60] on b "orangutans" at bounding box center [219, 60] width 30 height 7
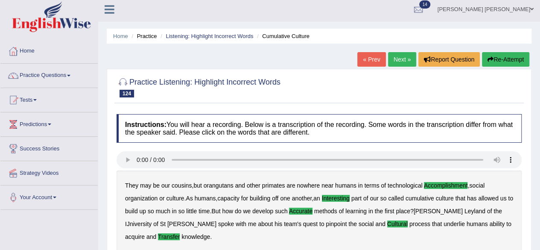
scroll to position [0, 0]
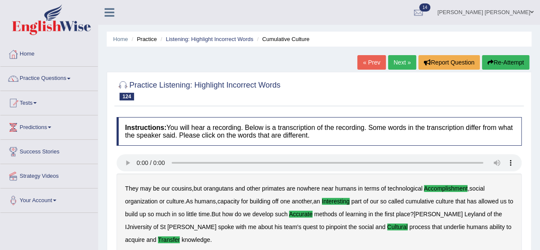
click at [398, 60] on link "Next »" at bounding box center [402, 62] width 28 height 15
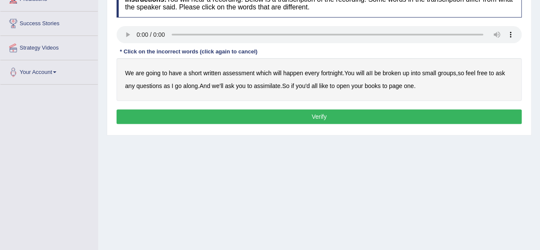
drag, startPoint x: 229, startPoint y: 84, endPoint x: 237, endPoint y: 86, distance: 8.4
click at [231, 84] on b "ask" at bounding box center [229, 85] width 9 height 7
click at [222, 83] on b "we'll" at bounding box center [218, 85] width 12 height 7
click at [231, 83] on b "ask" at bounding box center [229, 85] width 9 height 7
click at [221, 83] on b "we'll" at bounding box center [218, 85] width 12 height 7
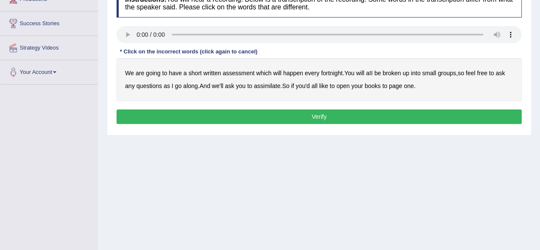
click at [398, 71] on b "broken" at bounding box center [392, 73] width 18 height 7
click at [266, 84] on b "assimilate" at bounding box center [267, 85] width 26 height 7
click at [334, 116] on button "Verify" at bounding box center [319, 116] width 405 height 15
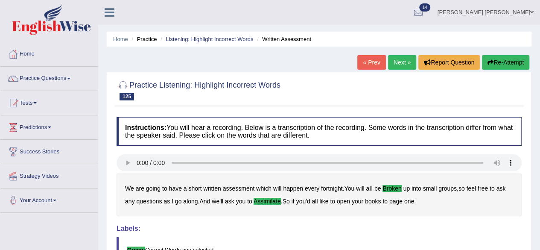
click at [399, 61] on link "Next »" at bounding box center [402, 62] width 28 height 15
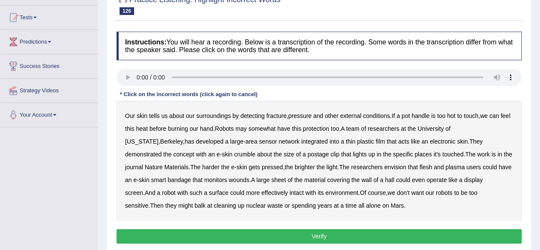
drag, startPoint x: 255, startPoint y: 114, endPoint x: 280, endPoint y: 117, distance: 25.3
click at [258, 114] on b "detecting" at bounding box center [252, 115] width 24 height 7
drag, startPoint x: 281, startPoint y: 125, endPoint x: 305, endPoint y: 122, distance: 24.2
click at [287, 123] on div "Our skin tells us about our surroundings by detecting fracture , pressure and o…" at bounding box center [319, 161] width 405 height 120
click at [277, 126] on div "Our skin tells us about our surroundings by detecting fracture , pressure and o…" at bounding box center [319, 161] width 405 height 120
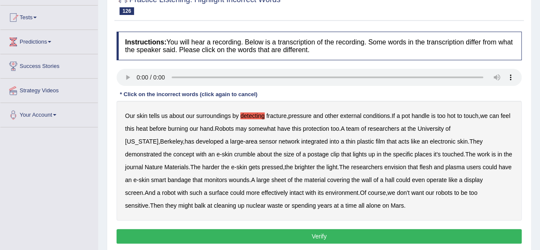
drag, startPoint x: 278, startPoint y: 129, endPoint x: 282, endPoint y: 132, distance: 4.5
click at [282, 132] on div "Our skin tells us about our surroundings by detecting fracture , pressure and o…" at bounding box center [319, 161] width 405 height 120
click at [276, 128] on b "somewhat" at bounding box center [262, 128] width 27 height 7
click at [229, 176] on b "wounds" at bounding box center [239, 179] width 20 height 7
click at [229, 180] on b "wounds" at bounding box center [239, 179] width 20 height 7
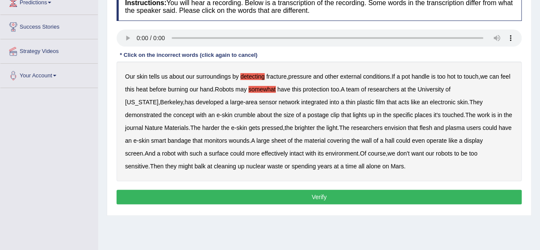
scroll to position [128, 0]
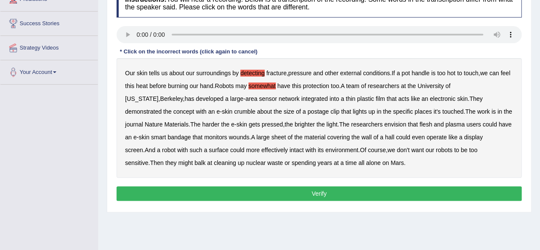
click at [256, 71] on b "detecting" at bounding box center [252, 73] width 24 height 7
click at [282, 70] on b "fracture" at bounding box center [276, 73] width 20 height 7
click at [396, 137] on b "could" at bounding box center [403, 137] width 14 height 7
click at [396, 135] on b "could" at bounding box center [403, 137] width 14 height 7
drag, startPoint x: 224, startPoint y: 161, endPoint x: 221, endPoint y: 165, distance: 4.6
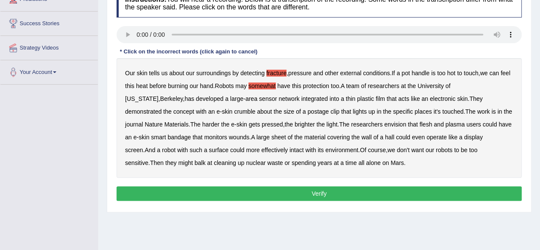
click at [292, 165] on b "spending" at bounding box center [304, 162] width 24 height 7
click at [256, 190] on button "Verify" at bounding box center [319, 193] width 405 height 15
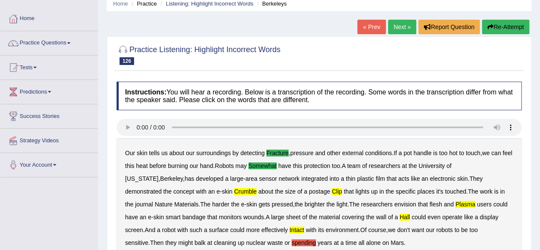
scroll to position [0, 0]
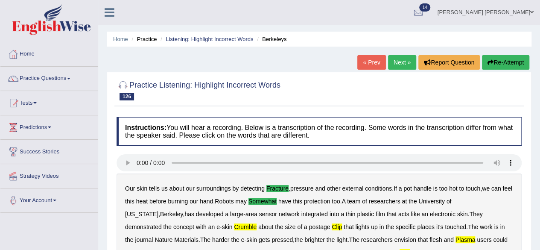
click at [369, 57] on link "« Prev" at bounding box center [371, 62] width 28 height 15
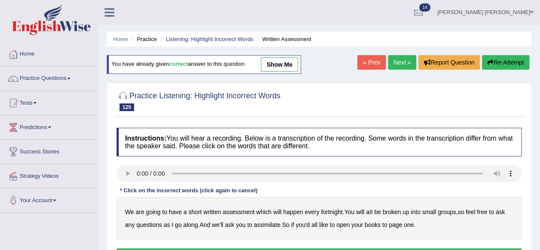
click at [399, 56] on link "Next »" at bounding box center [402, 62] width 28 height 15
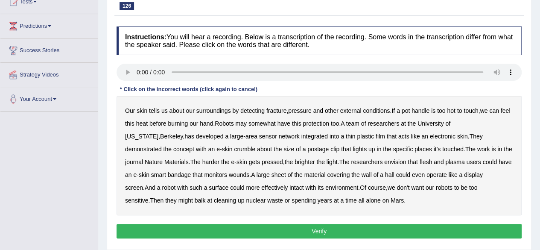
scroll to position [171, 0]
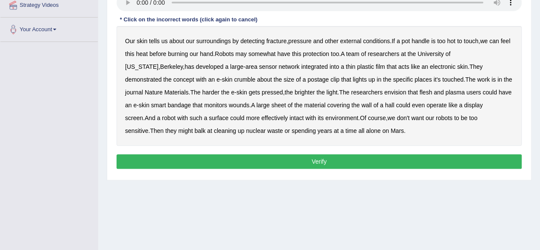
click at [277, 40] on b "fracture" at bounding box center [276, 41] width 20 height 7
click at [276, 53] on b "somewhat" at bounding box center [262, 53] width 27 height 7
click at [324, 157] on button "Verify" at bounding box center [319, 161] width 405 height 15
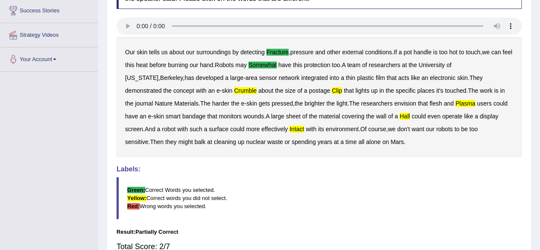
scroll to position [128, 0]
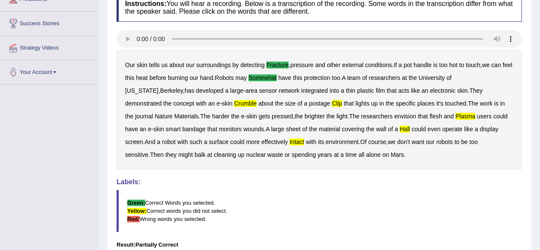
click at [234, 101] on b "crumble" at bounding box center [245, 103] width 23 height 7
click at [456, 114] on b "plasma" at bounding box center [466, 116] width 20 height 7
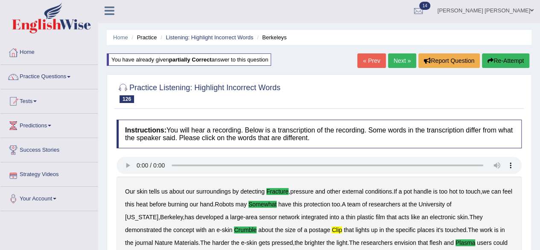
scroll to position [0, 0]
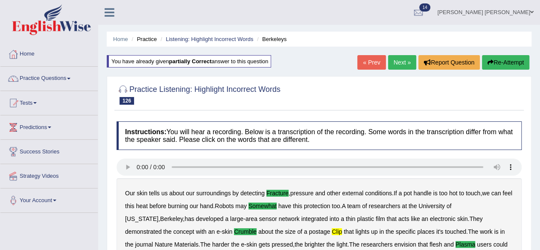
click at [401, 57] on link "Next »" at bounding box center [402, 62] width 28 height 15
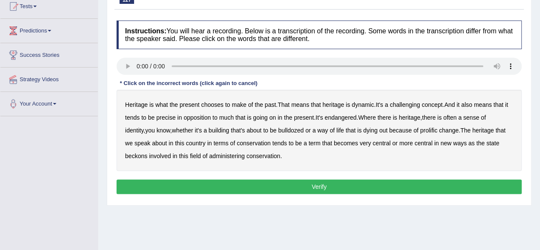
scroll to position [85, 0]
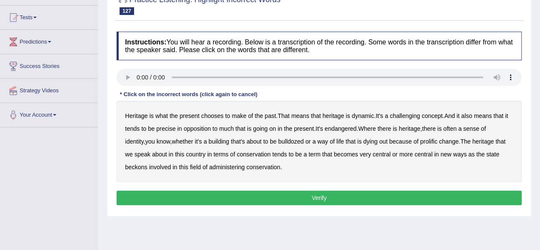
click at [166, 127] on b "precise" at bounding box center [165, 128] width 19 height 7
click at [143, 138] on b "identity" at bounding box center [134, 141] width 18 height 7
click at [420, 140] on b "prolific" at bounding box center [428, 141] width 17 height 7
click at [135, 165] on b "beckons" at bounding box center [136, 167] width 22 height 7
click at [259, 193] on button "Verify" at bounding box center [319, 197] width 405 height 15
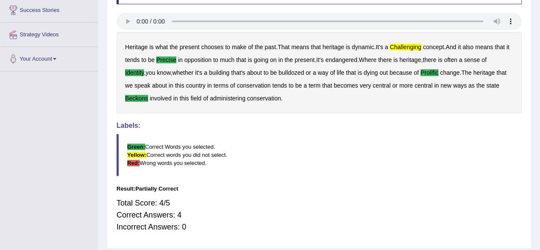
scroll to position [128, 0]
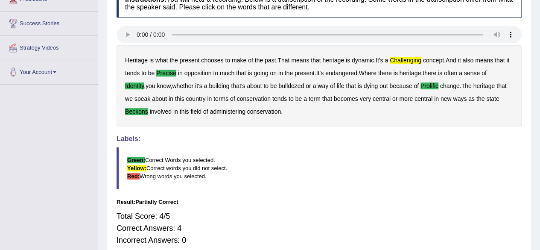
click at [410, 60] on b "challenging" at bounding box center [406, 60] width 32 height 7
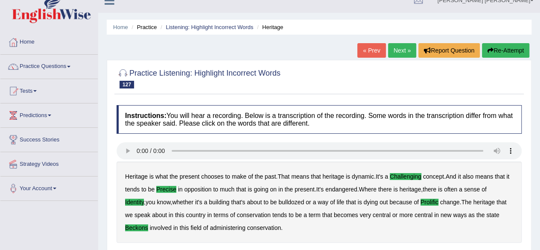
scroll to position [0, 0]
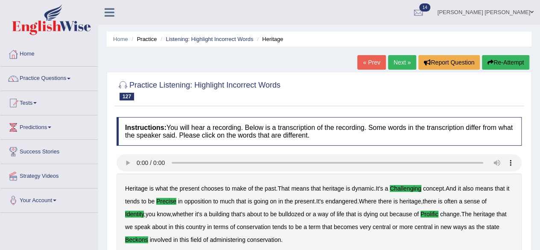
click at [397, 61] on link "Next »" at bounding box center [402, 62] width 28 height 15
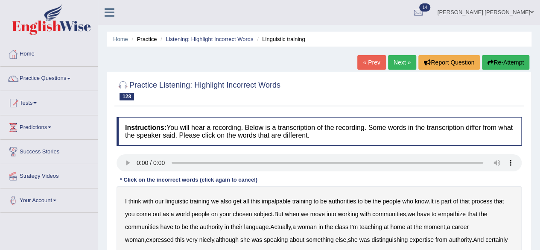
scroll to position [85, 0]
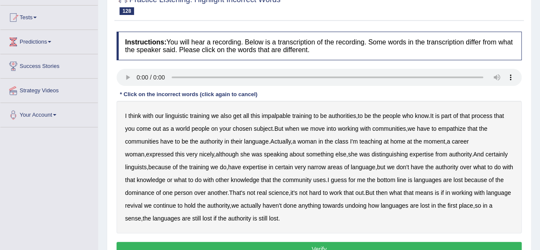
click at [279, 117] on b "impalpable" at bounding box center [276, 115] width 29 height 7
click at [459, 127] on b "empathize" at bounding box center [452, 128] width 28 height 7
click at [326, 180] on b "uses" at bounding box center [319, 179] width 13 height 7
click at [267, 192] on b "real" at bounding box center [262, 192] width 10 height 7
click at [401, 141] on b "home" at bounding box center [397, 141] width 15 height 7
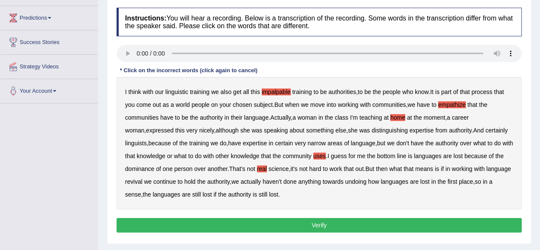
scroll to position [128, 0]
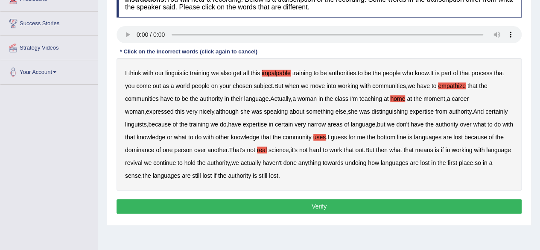
click at [391, 205] on button "Verify" at bounding box center [319, 206] width 405 height 15
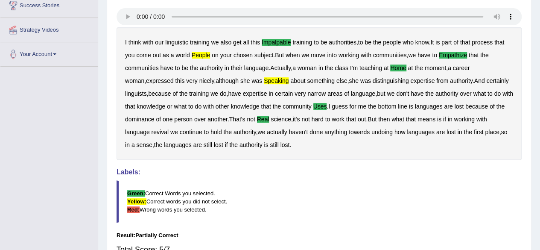
scroll to position [43, 0]
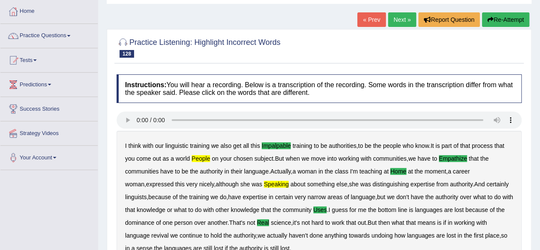
click at [397, 16] on link "Next »" at bounding box center [402, 19] width 28 height 15
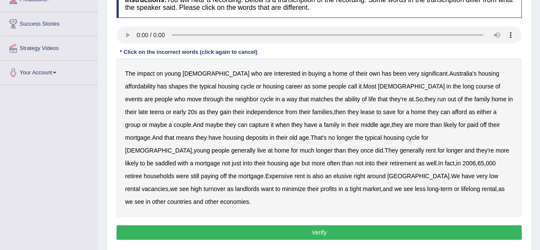
scroll to position [128, 0]
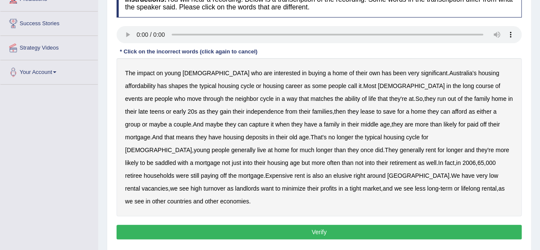
click at [463, 82] on b "long" at bounding box center [468, 85] width 11 height 7
click at [437, 96] on b "run" at bounding box center [441, 98] width 9 height 7
click at [360, 109] on b "lease" at bounding box center [367, 111] width 14 height 7
drag, startPoint x: 182, startPoint y: 122, endPoint x: 200, endPoint y: 123, distance: 18.4
click at [249, 122] on b "capture" at bounding box center [259, 124] width 20 height 7
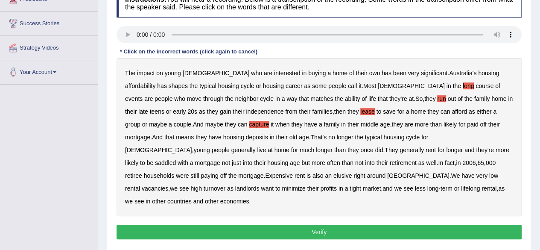
click at [246, 136] on b "deposits" at bounding box center [257, 137] width 22 height 7
drag, startPoint x: 188, startPoint y: 148, endPoint x: 205, endPoint y: 151, distance: 17.8
click at [375, 148] on b "did" at bounding box center [379, 149] width 8 height 7
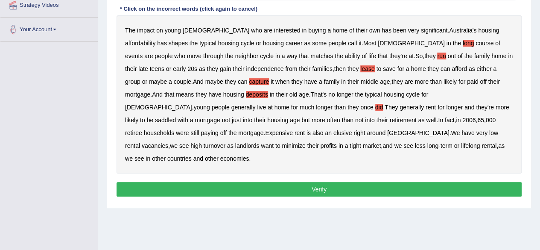
click at [343, 182] on button "Verify" at bounding box center [319, 189] width 405 height 15
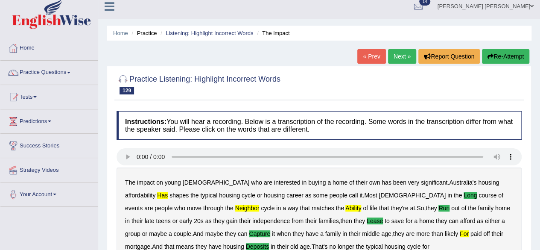
scroll to position [0, 0]
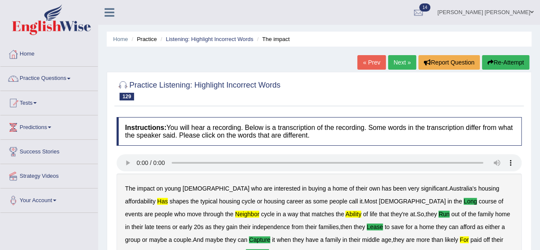
click at [368, 59] on link "« Prev" at bounding box center [371, 62] width 28 height 15
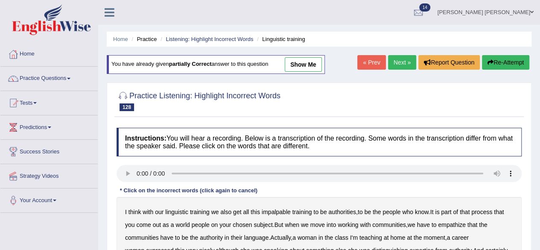
click at [399, 57] on link "Next »" at bounding box center [402, 62] width 28 height 15
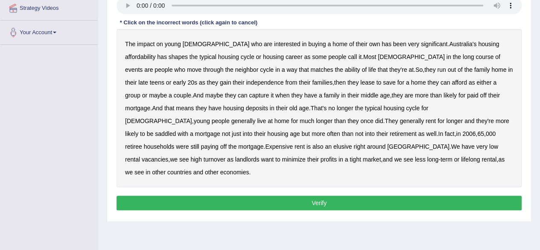
scroll to position [171, 0]
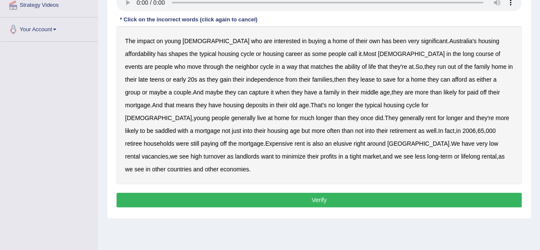
click at [463, 50] on b "long" at bounding box center [468, 53] width 11 height 7
click at [235, 67] on b "neighbor" at bounding box center [246, 66] width 23 height 7
drag, startPoint x: 297, startPoint y: 79, endPoint x: 323, endPoint y: 77, distance: 25.7
click at [360, 78] on b "lease" at bounding box center [367, 79] width 14 height 7
drag, startPoint x: 179, startPoint y: 90, endPoint x: 203, endPoint y: 96, distance: 25.2
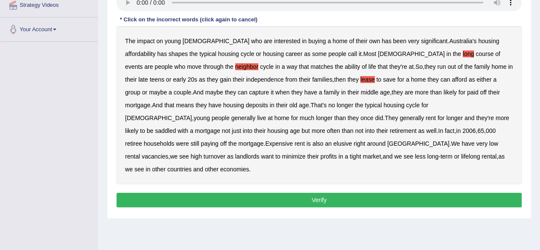
click at [249, 90] on b "capture" at bounding box center [259, 92] width 20 height 7
drag, startPoint x: 180, startPoint y: 104, endPoint x: 214, endPoint y: 104, distance: 33.7
click at [246, 104] on b "deposits" at bounding box center [257, 105] width 22 height 7
click at [375, 116] on b "did" at bounding box center [379, 117] width 8 height 7
drag, startPoint x: 187, startPoint y: 116, endPoint x: 217, endPoint y: 119, distance: 30.1
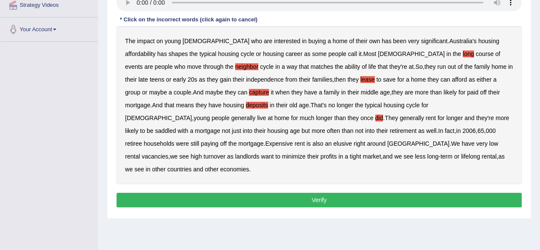
click at [375, 116] on b "did" at bounding box center [379, 117] width 8 height 7
click at [175, 140] on b "households" at bounding box center [159, 143] width 31 height 7
drag, startPoint x: 448, startPoint y: 143, endPoint x: 463, endPoint y: 139, distance: 16.0
click at [305, 153] on b "minimize" at bounding box center [293, 156] width 23 height 7
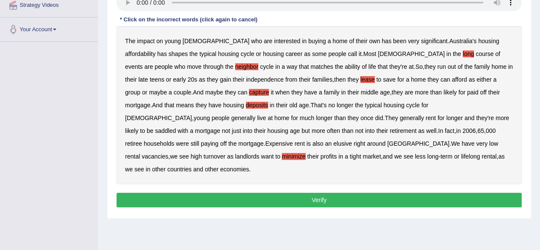
click at [361, 153] on b "tight" at bounding box center [355, 156] width 11 height 7
click at [294, 193] on button "Verify" at bounding box center [319, 200] width 405 height 15
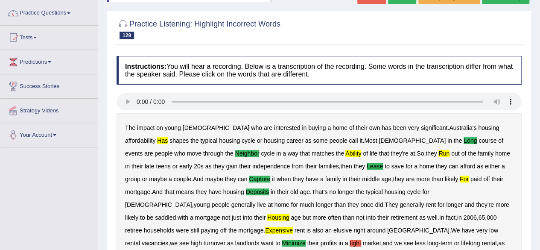
scroll to position [0, 0]
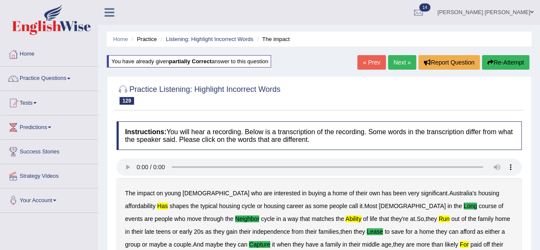
click at [395, 60] on link "Next »" at bounding box center [402, 62] width 28 height 15
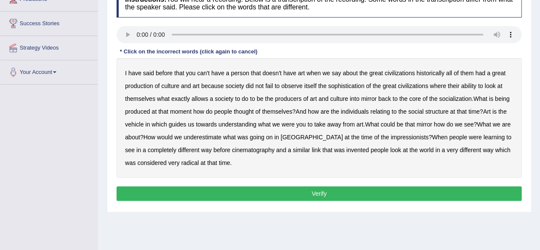
click at [237, 72] on b "person" at bounding box center [240, 73] width 18 height 7
click at [216, 86] on b "because" at bounding box center [212, 85] width 23 height 7
click at [216, 85] on b "because" at bounding box center [212, 85] width 23 height 7
click at [243, 110] on b "thought" at bounding box center [244, 111] width 20 height 7
click at [222, 136] on b "underestimate" at bounding box center [203, 137] width 38 height 7
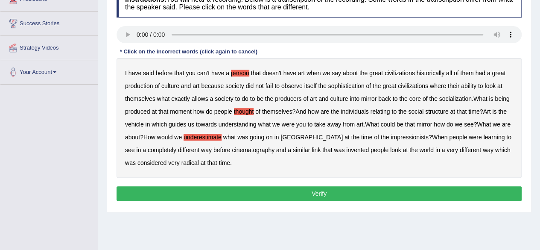
drag, startPoint x: 235, startPoint y: 151, endPoint x: 244, endPoint y: 148, distance: 9.3
click at [236, 149] on b "cinematography" at bounding box center [253, 149] width 43 height 7
click at [266, 191] on button "Verify" at bounding box center [319, 193] width 405 height 15
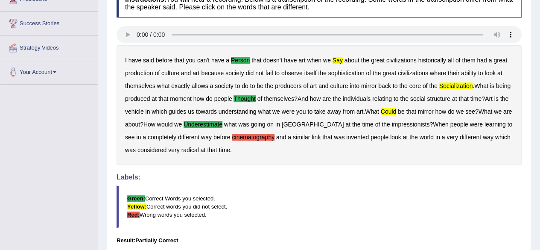
drag, startPoint x: 335, startPoint y: 59, endPoint x: 339, endPoint y: 63, distance: 6.1
click at [335, 59] on b "say" at bounding box center [338, 60] width 10 height 7
click at [451, 85] on b "socialization" at bounding box center [456, 85] width 34 height 7
drag, startPoint x: 391, startPoint y: 111, endPoint x: 395, endPoint y: 109, distance: 4.5
click at [392, 111] on b "could" at bounding box center [389, 111] width 16 height 7
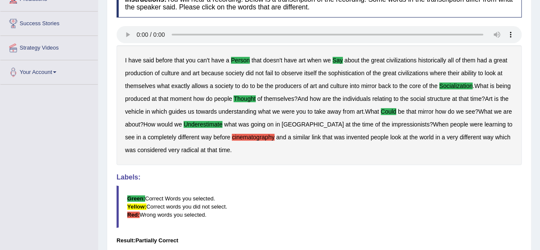
click at [232, 138] on b "cinematography" at bounding box center [253, 137] width 43 height 7
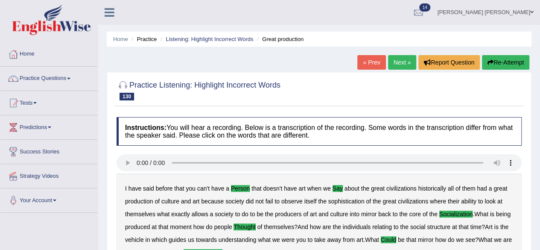
click at [395, 58] on link "Next »" at bounding box center [402, 62] width 28 height 15
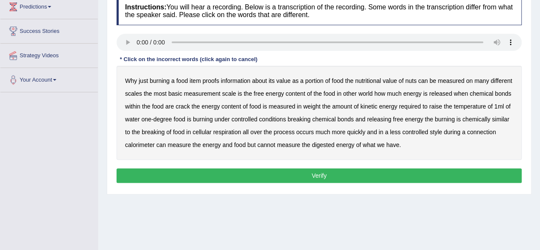
scroll to position [128, 0]
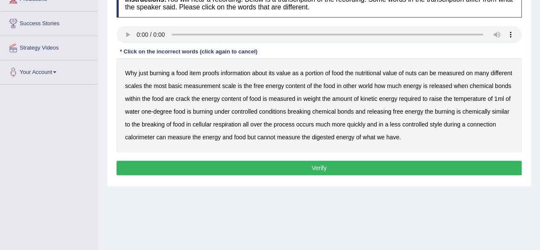
drag, startPoint x: 211, startPoint y: 70, endPoint x: 219, endPoint y: 70, distance: 8.2
click at [213, 70] on b "proofs" at bounding box center [210, 73] width 17 height 7
drag, startPoint x: 186, startPoint y: 98, endPoint x: 199, endPoint y: 100, distance: 13.0
click at [187, 98] on b "crack" at bounding box center [183, 98] width 14 height 7
click at [436, 96] on b "raise" at bounding box center [435, 98] width 13 height 7
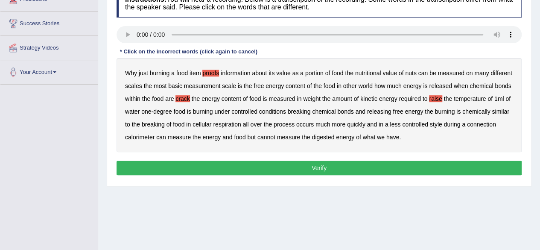
drag, startPoint x: 358, startPoint y: 124, endPoint x: 364, endPoint y: 124, distance: 5.6
click at [360, 124] on b "quickly" at bounding box center [356, 124] width 18 height 7
drag, startPoint x: 362, startPoint y: 123, endPoint x: 382, endPoint y: 127, distance: 21.0
click at [370, 127] on div "Why just burning a food item proofs information about its value as a portion of…" at bounding box center [319, 105] width 405 height 94
click at [357, 121] on b "quickly" at bounding box center [356, 124] width 18 height 7
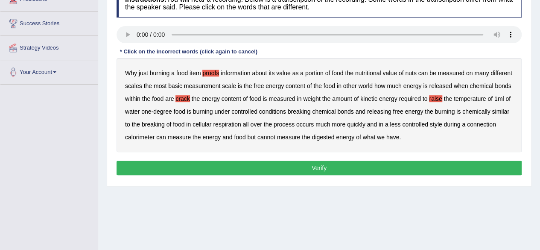
click at [352, 166] on button "Verify" at bounding box center [319, 168] width 405 height 15
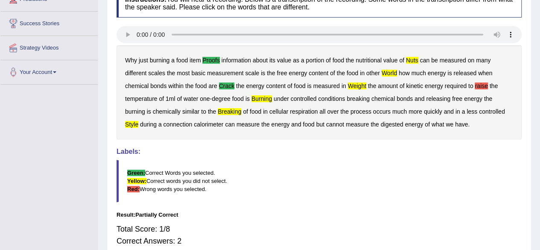
click at [413, 59] on b "nuts" at bounding box center [412, 60] width 12 height 7
click at [391, 72] on b "world" at bounding box center [389, 73] width 15 height 7
click at [357, 84] on b "weight" at bounding box center [357, 85] width 18 height 7
click at [480, 85] on b "raise" at bounding box center [481, 85] width 13 height 7
drag, startPoint x: 260, startPoint y: 99, endPoint x: 272, endPoint y: 97, distance: 12.5
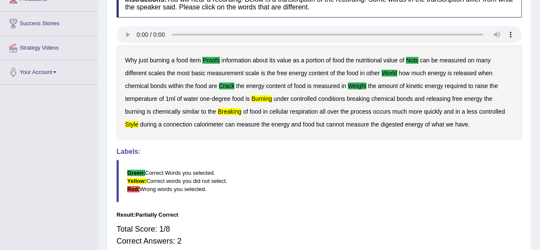
click at [260, 99] on b "burning" at bounding box center [262, 98] width 20 height 7
click at [234, 112] on b "breaking" at bounding box center [229, 111] width 23 height 7
click at [130, 122] on b "style" at bounding box center [131, 124] width 13 height 7
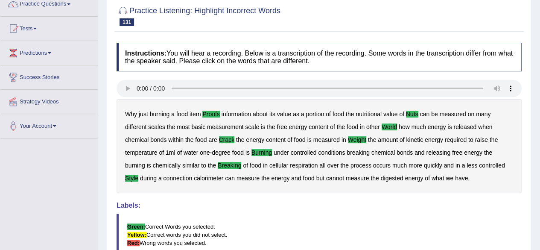
scroll to position [43, 0]
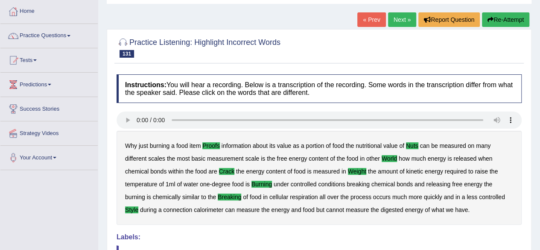
click at [398, 13] on link "Next »" at bounding box center [402, 19] width 28 height 15
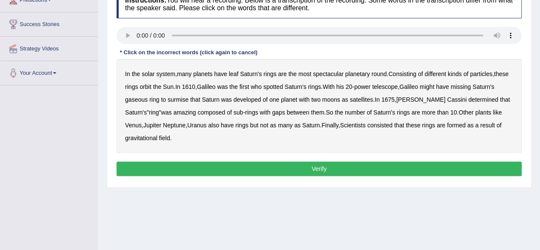
scroll to position [128, 0]
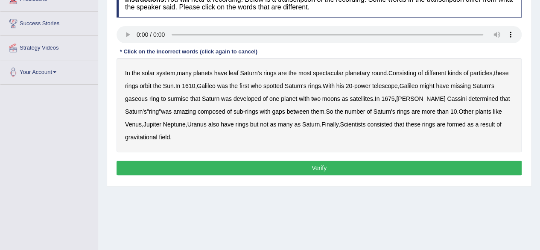
click at [235, 70] on b "leaf" at bounding box center [234, 73] width 10 height 7
drag, startPoint x: 379, startPoint y: 70, endPoint x: 421, endPoint y: 73, distance: 42.0
click at [380, 70] on b "round" at bounding box center [379, 73] width 15 height 7
click at [471, 82] on b "missing" at bounding box center [461, 85] width 20 height 7
drag, startPoint x: 165, startPoint y: 108, endPoint x: 186, endPoint y: 113, distance: 22.0
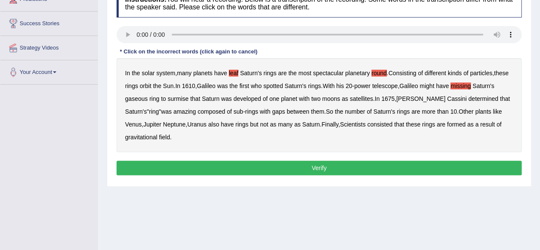
click at [173, 108] on b "amazing" at bounding box center [184, 111] width 23 height 7
click at [142, 121] on b "Venus" at bounding box center [133, 124] width 17 height 7
drag, startPoint x: 370, startPoint y: 122, endPoint x: 398, endPoint y: 124, distance: 28.3
click at [370, 122] on b "consisted" at bounding box center [379, 124] width 25 height 7
click at [271, 163] on button "Verify" at bounding box center [319, 168] width 405 height 15
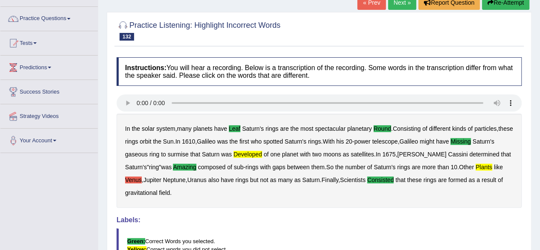
scroll to position [85, 0]
